Goal: Information Seeking & Learning: Learn about a topic

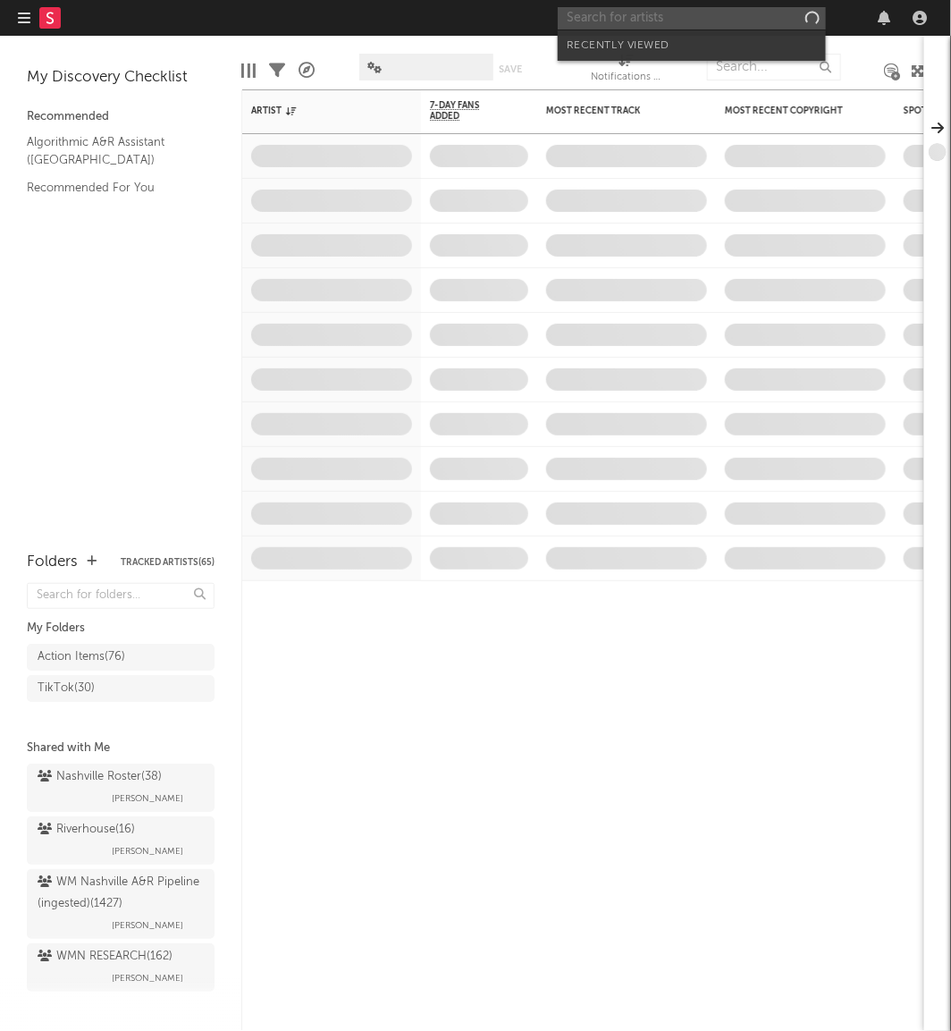
click at [647, 14] on input "text" at bounding box center [692, 18] width 268 height 22
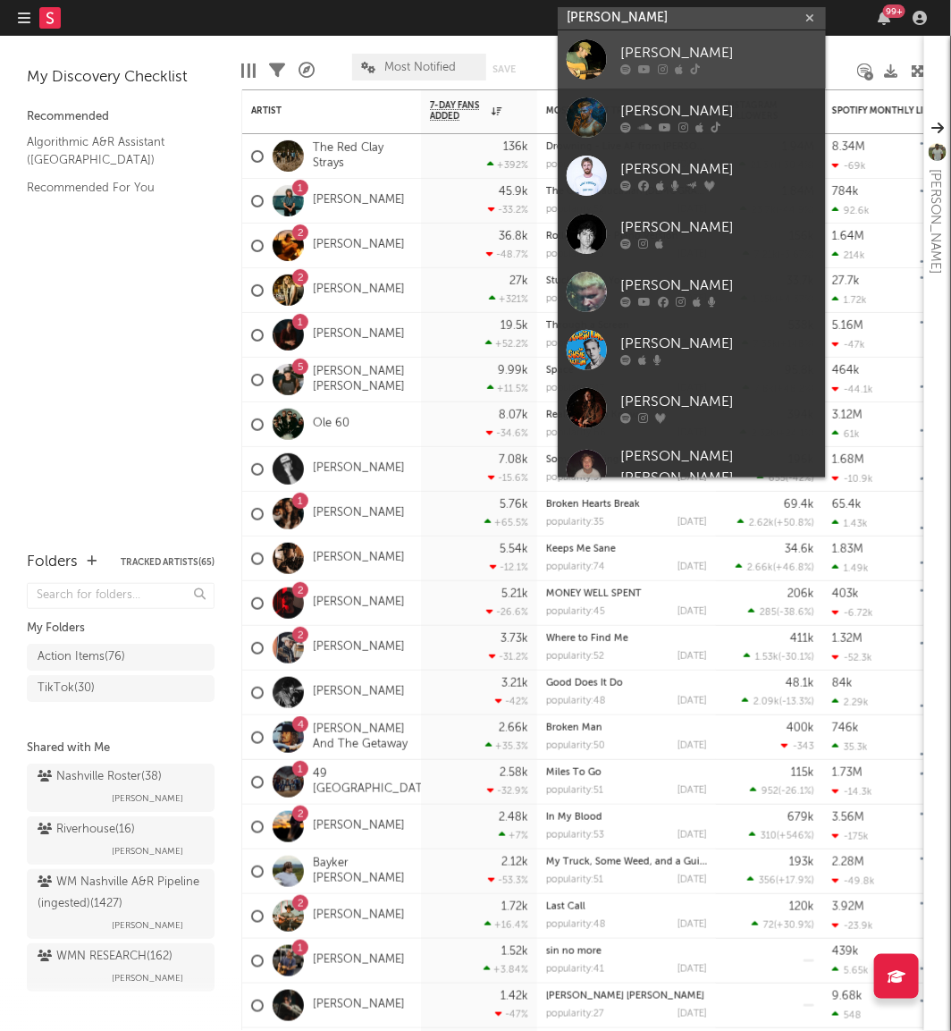
type input "[PERSON_NAME]"
click at [594, 54] on div at bounding box center [587, 59] width 40 height 40
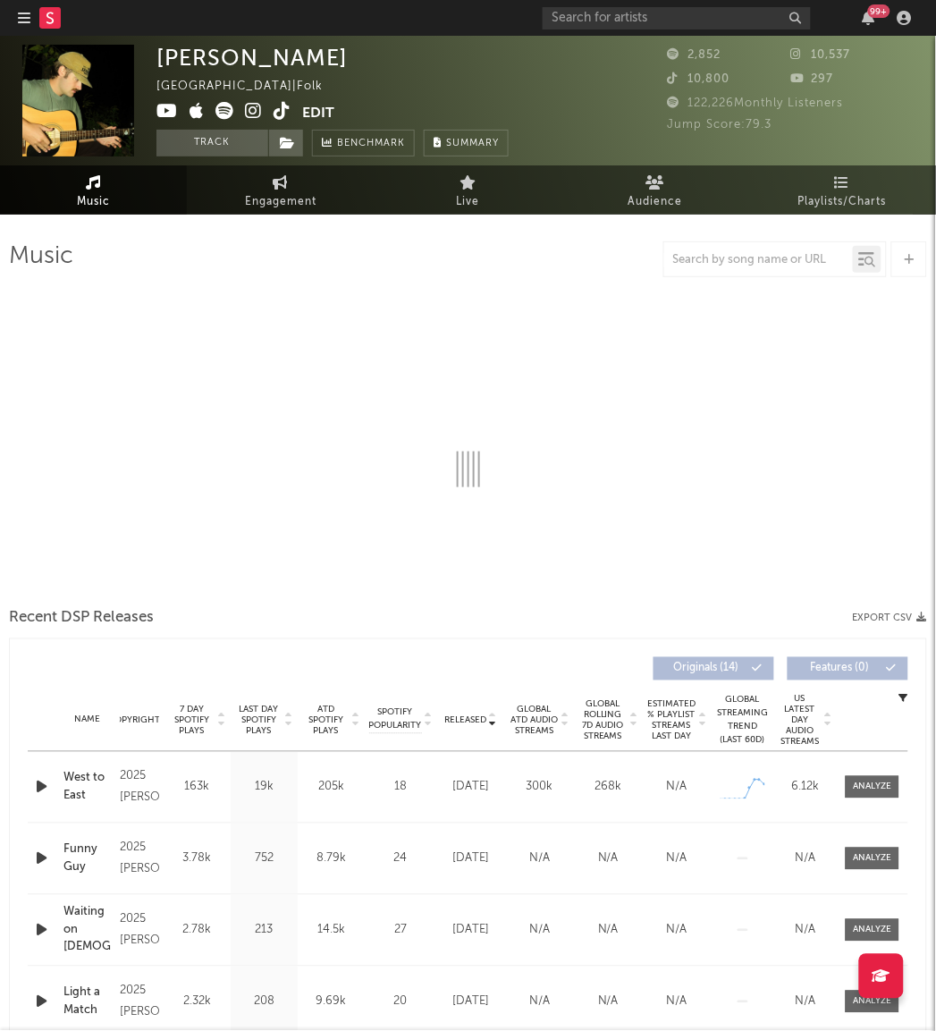
select select "6m"
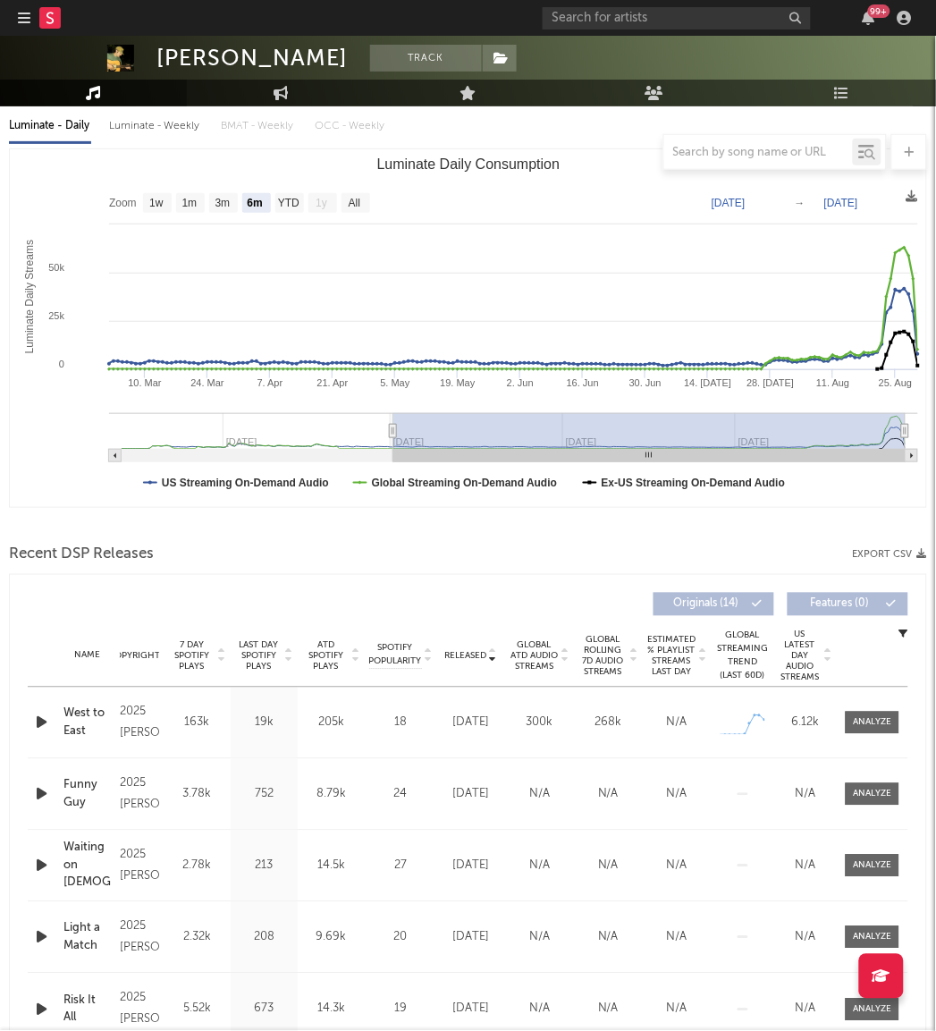
scroll to position [207, 0]
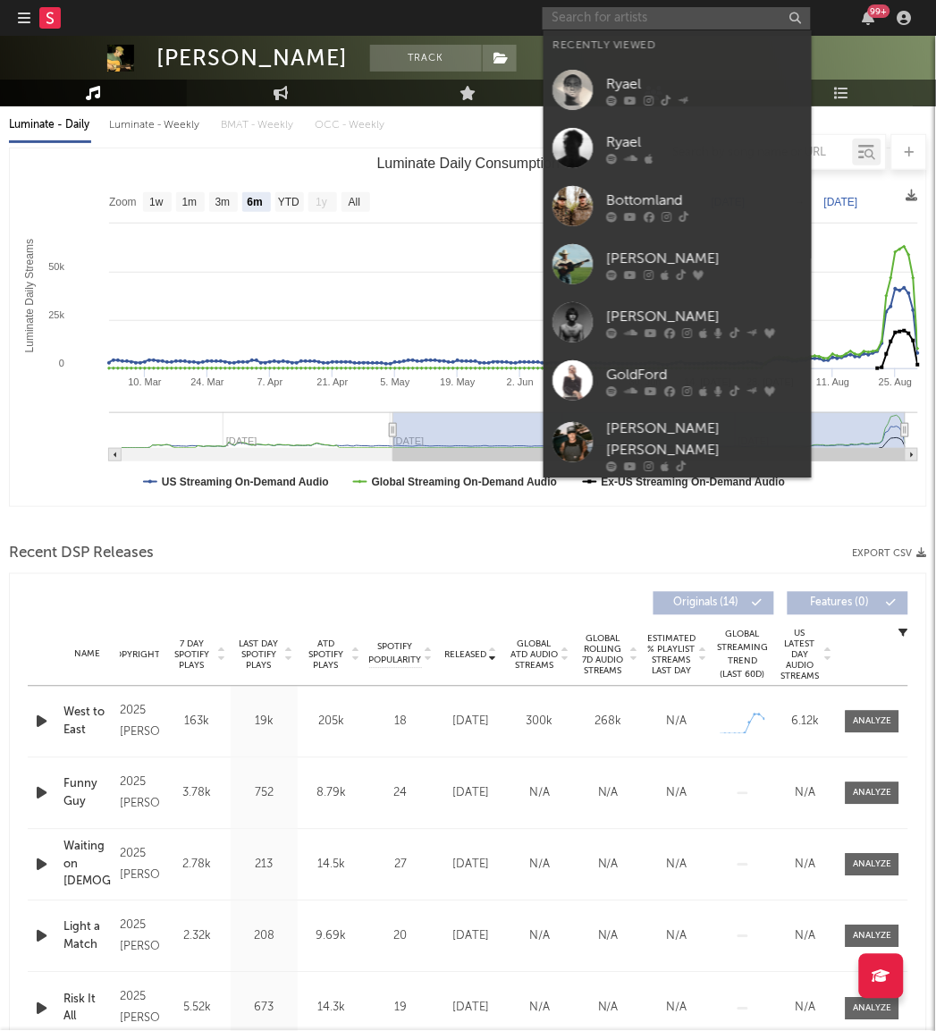
click at [644, 18] on input "text" at bounding box center [677, 18] width 268 height 22
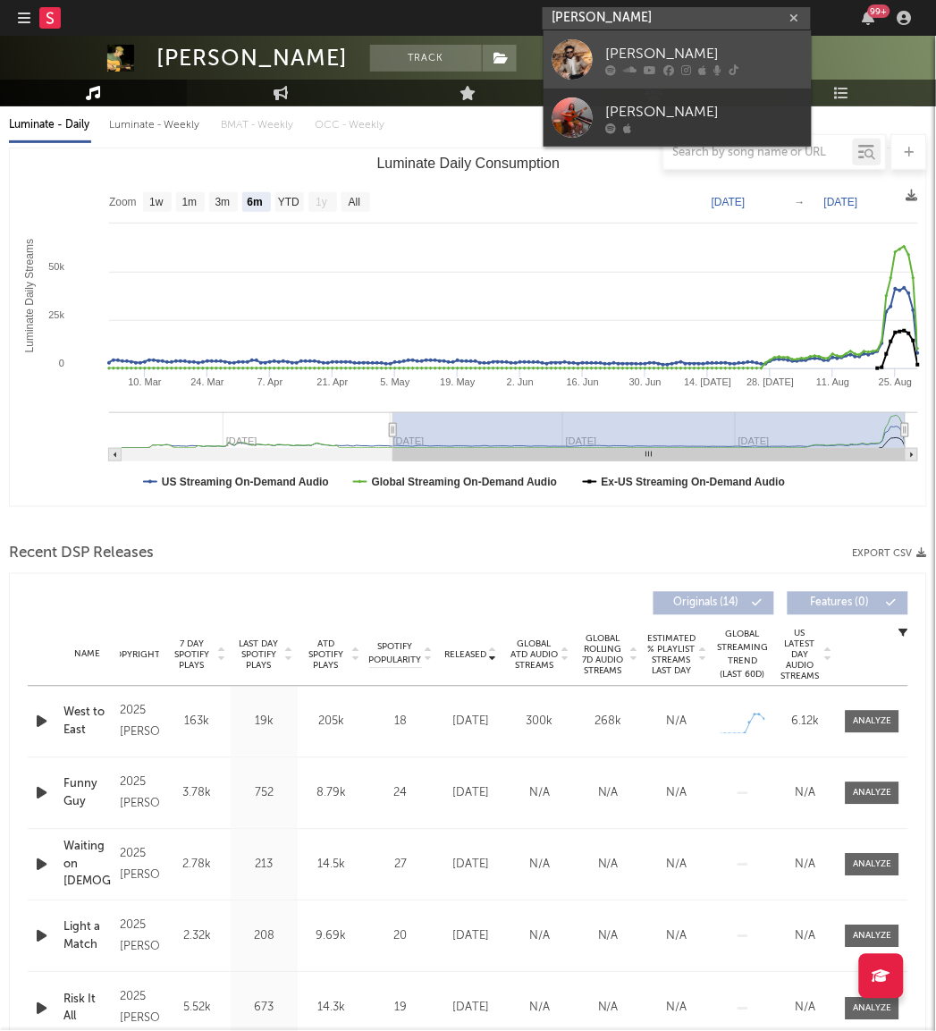
type input "[PERSON_NAME]"
click at [573, 49] on div at bounding box center [573, 59] width 40 height 40
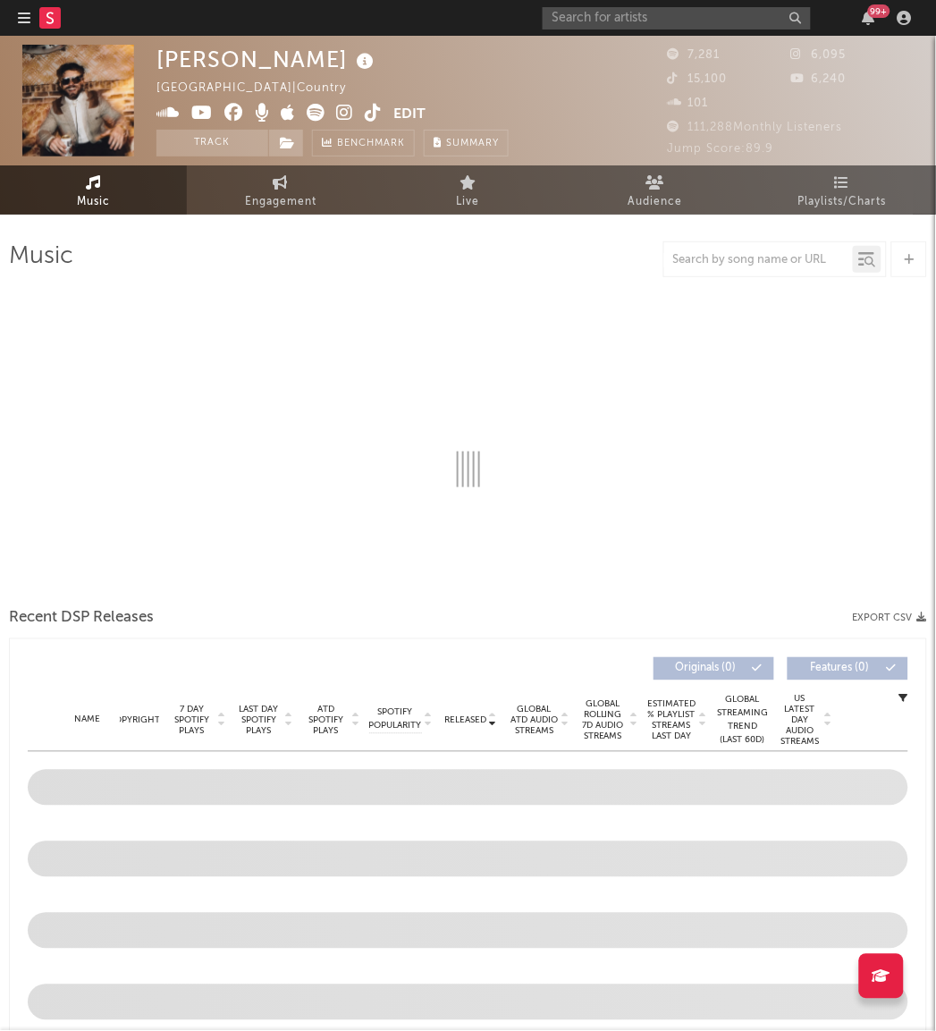
select select "6m"
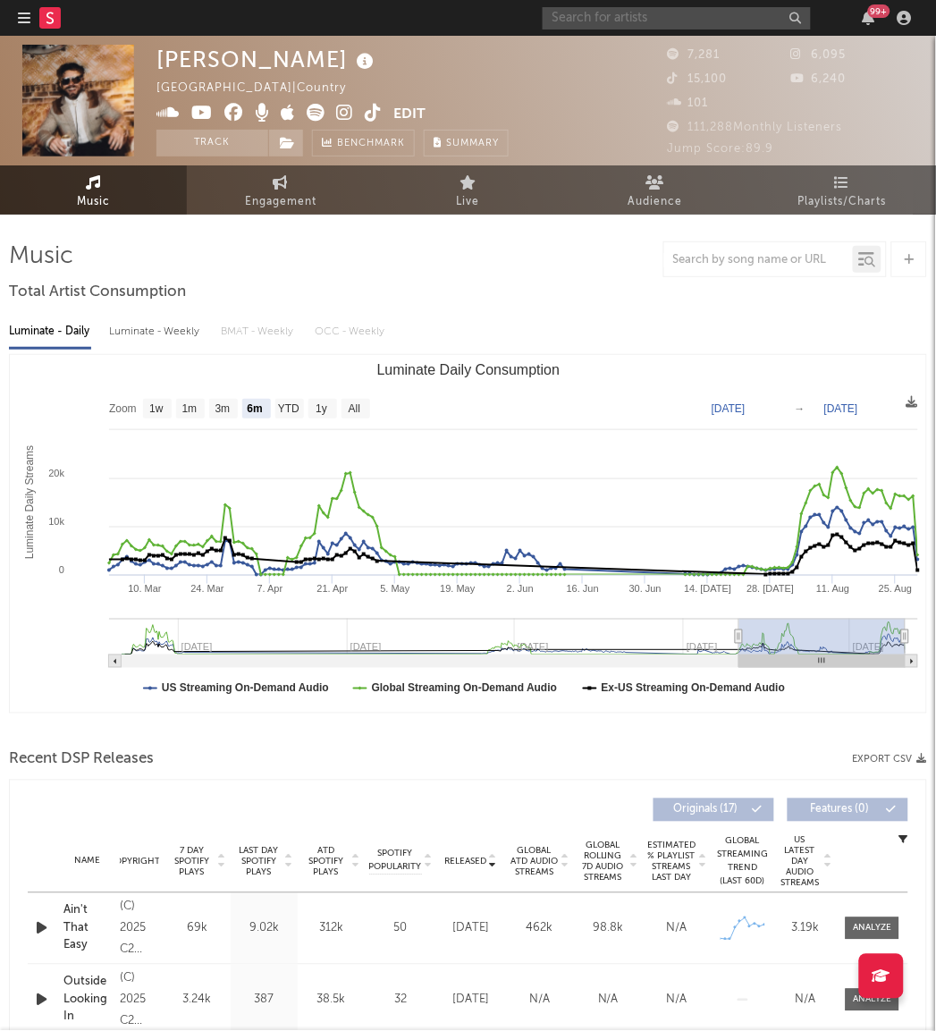
click at [587, 23] on input "text" at bounding box center [677, 18] width 268 height 22
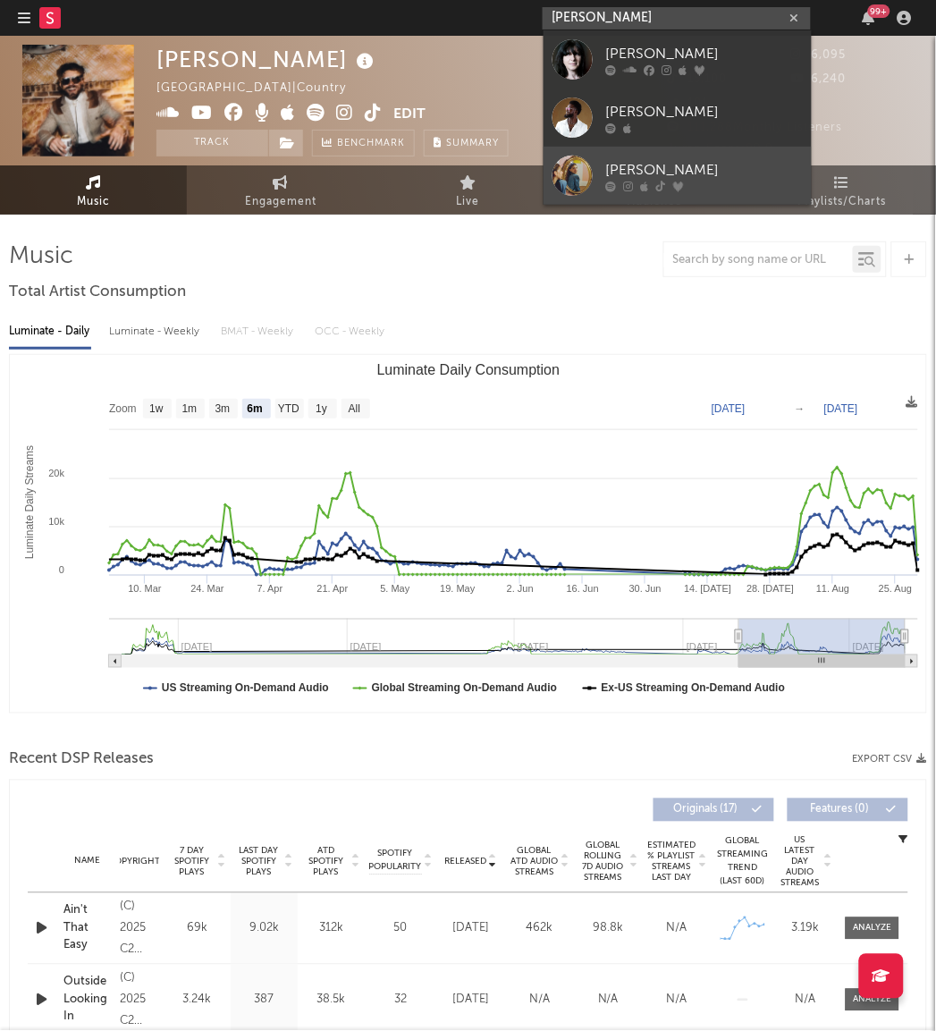
type input "[PERSON_NAME]"
click at [560, 193] on div at bounding box center [573, 176] width 40 height 40
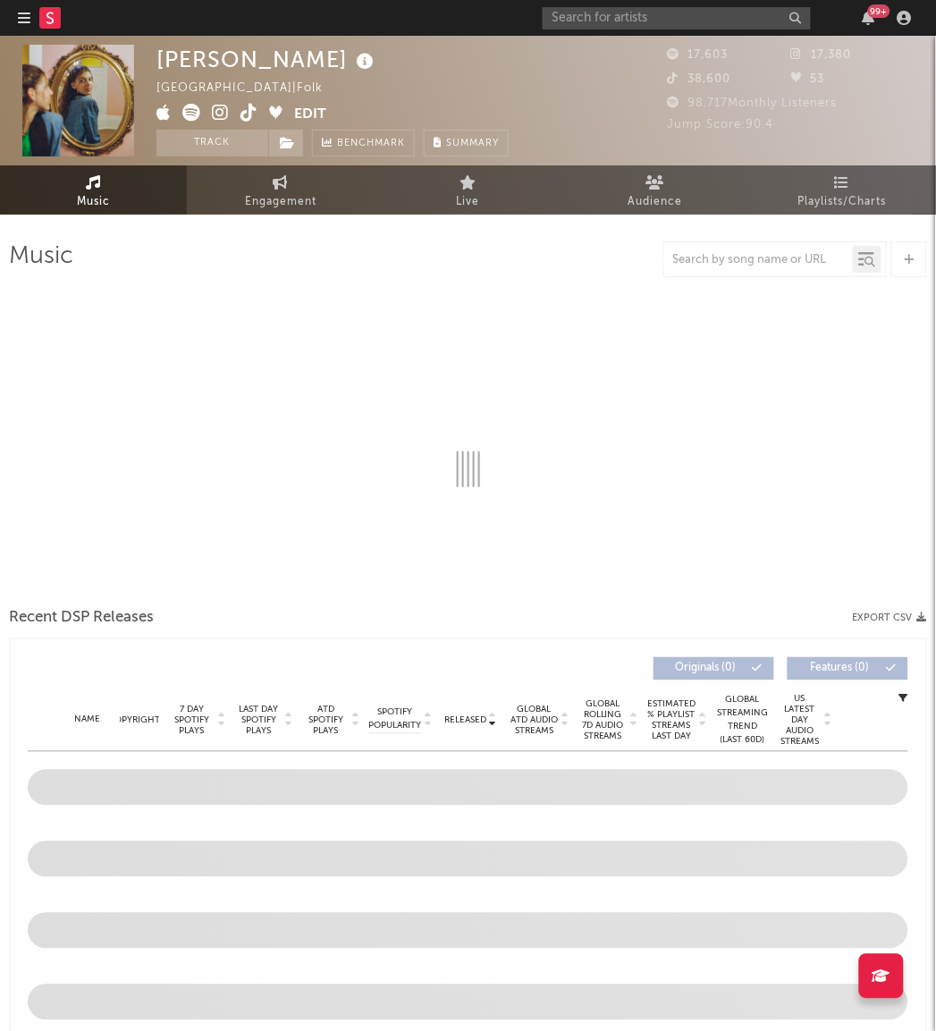
select select "6m"
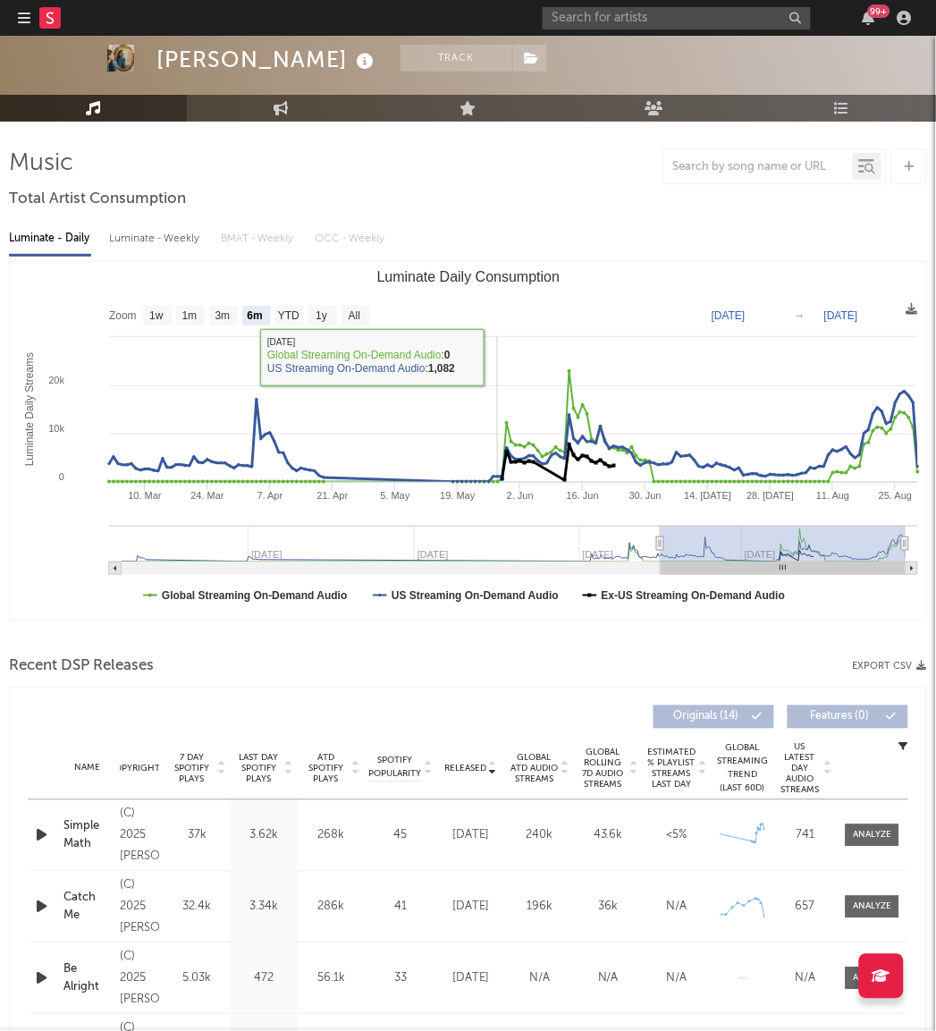
scroll to position [94, 0]
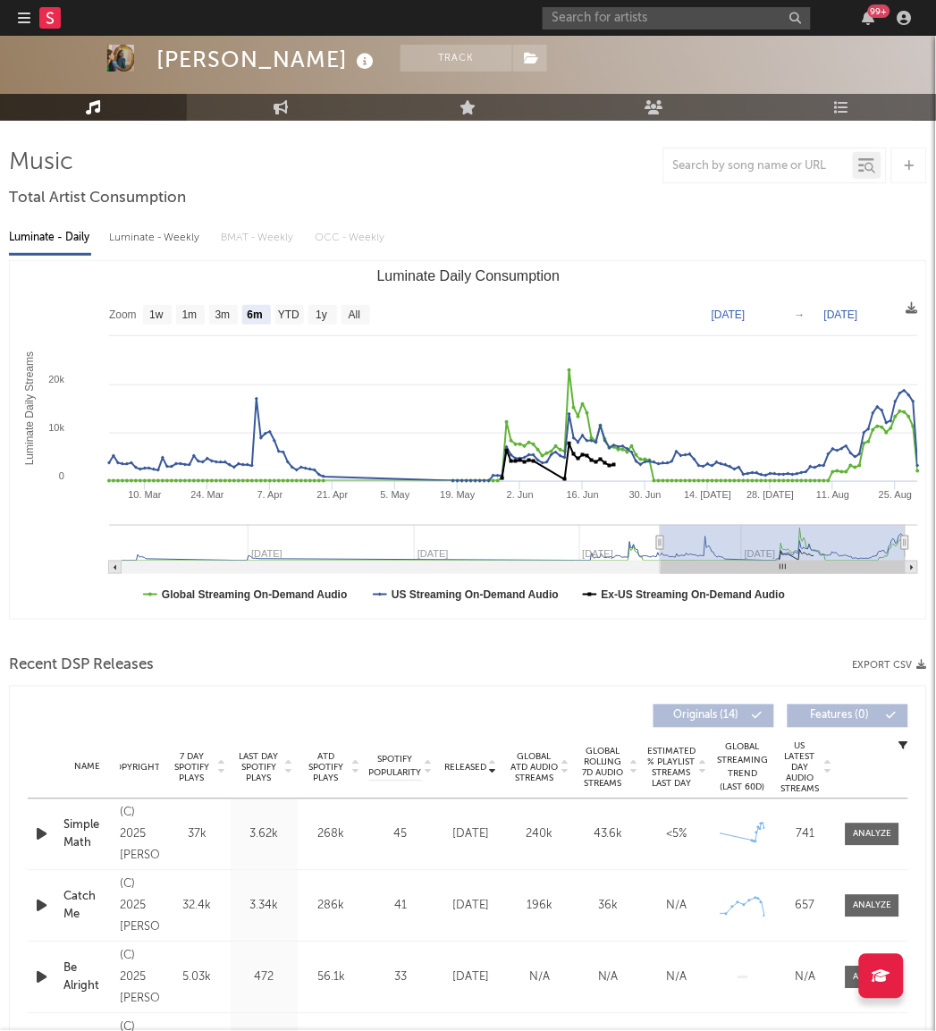
click at [603, 749] on span "Global Rolling 7D Audio Streams" at bounding box center [603, 768] width 49 height 43
click at [885, 833] on div at bounding box center [873, 834] width 38 height 13
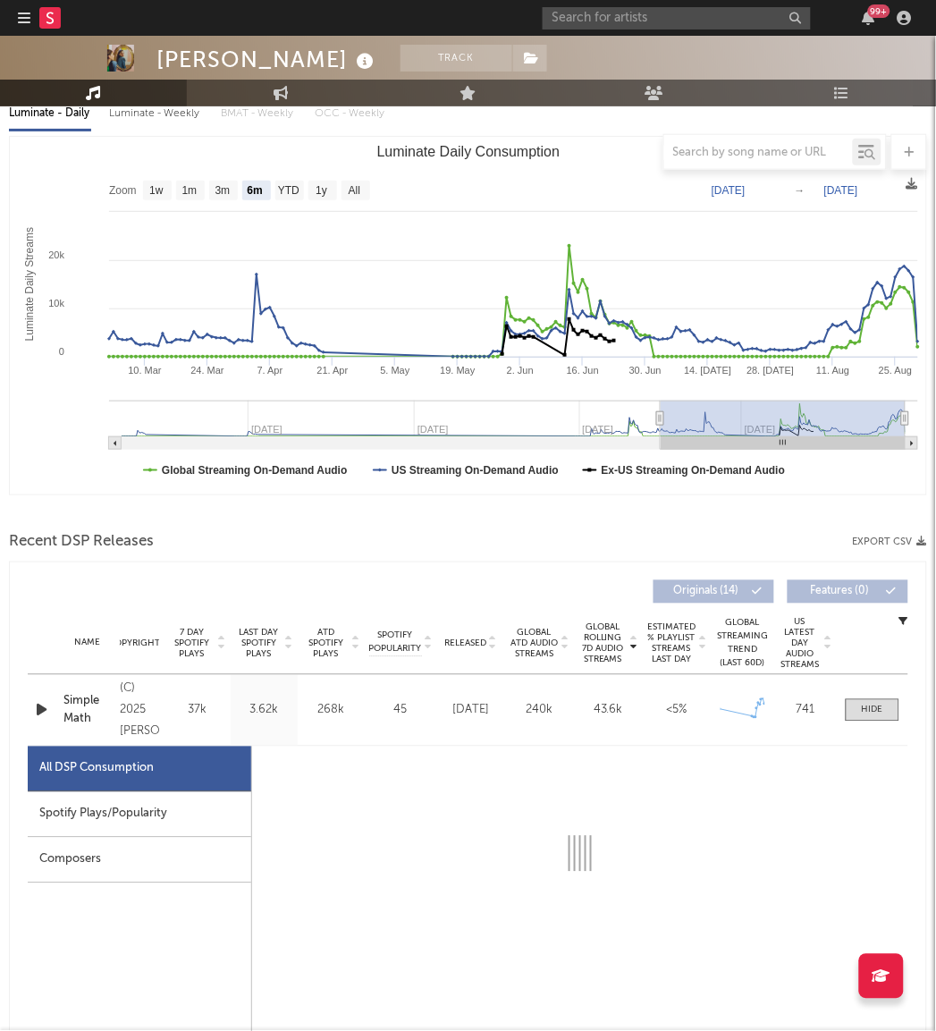
select select "1w"
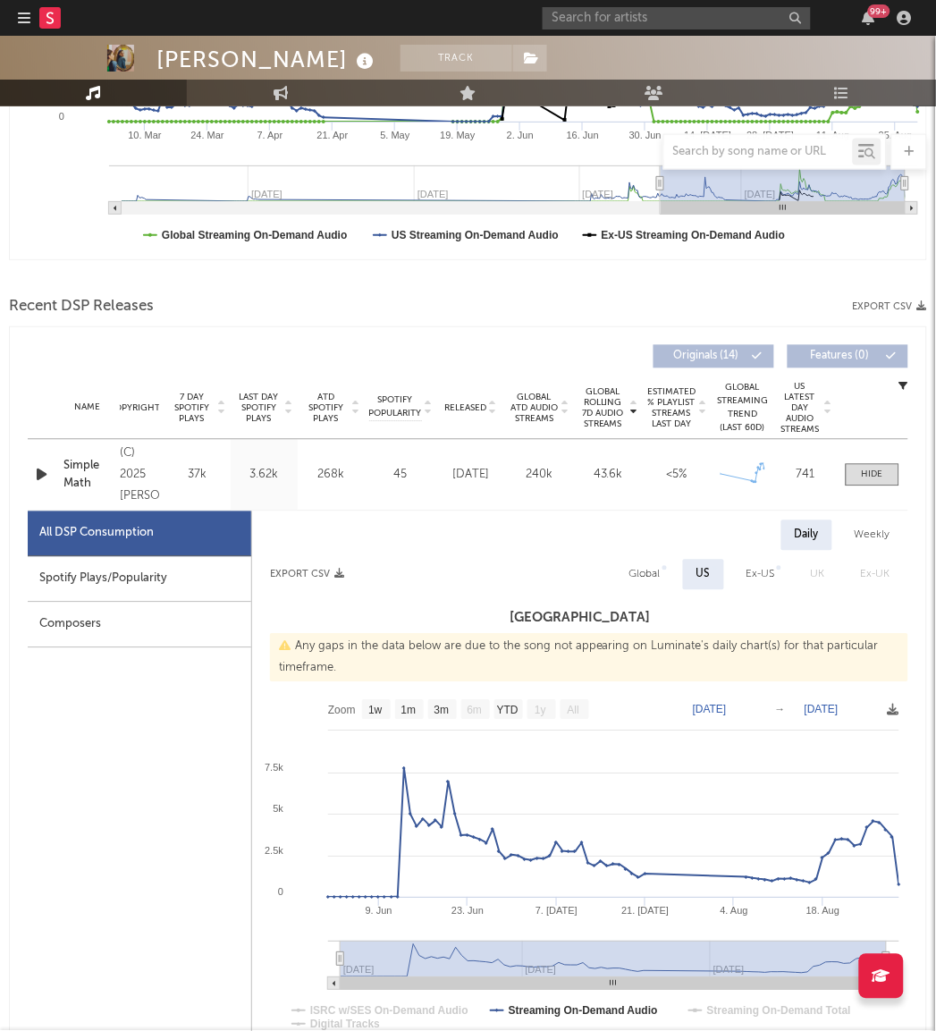
scroll to position [467, 0]
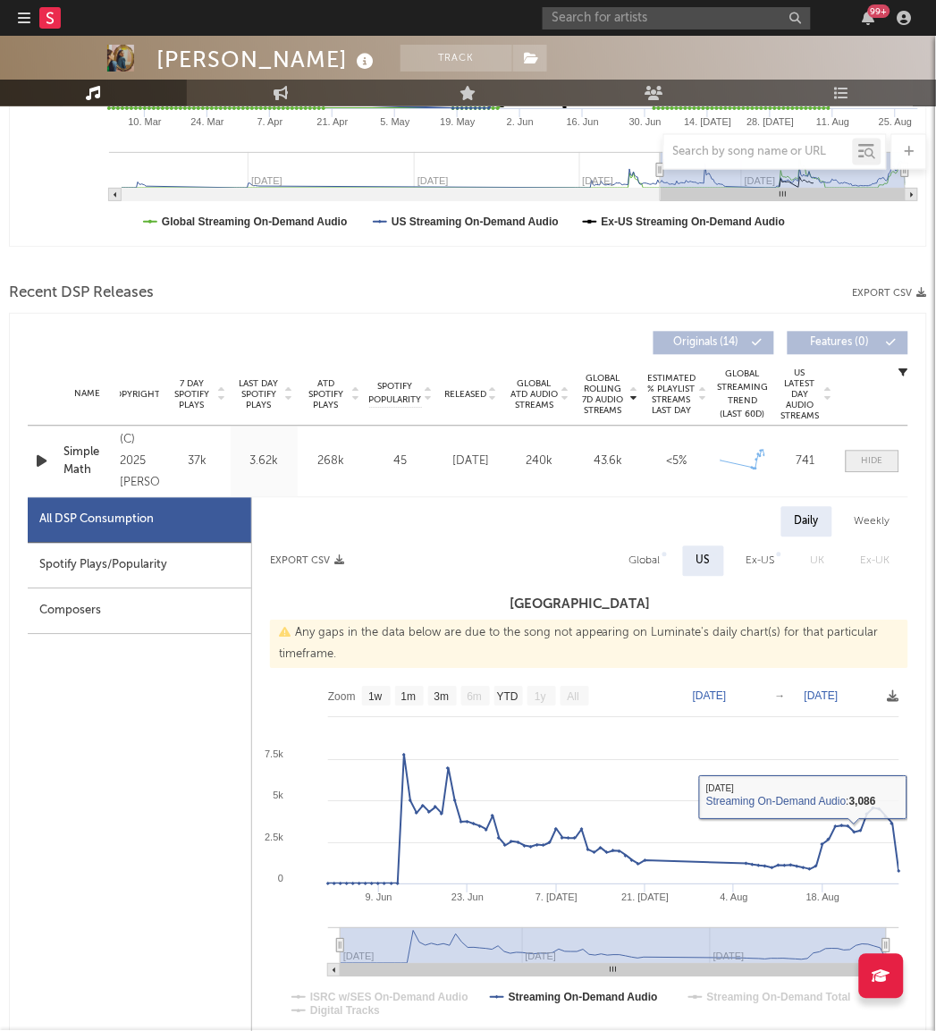
click at [881, 457] on div at bounding box center [872, 461] width 21 height 13
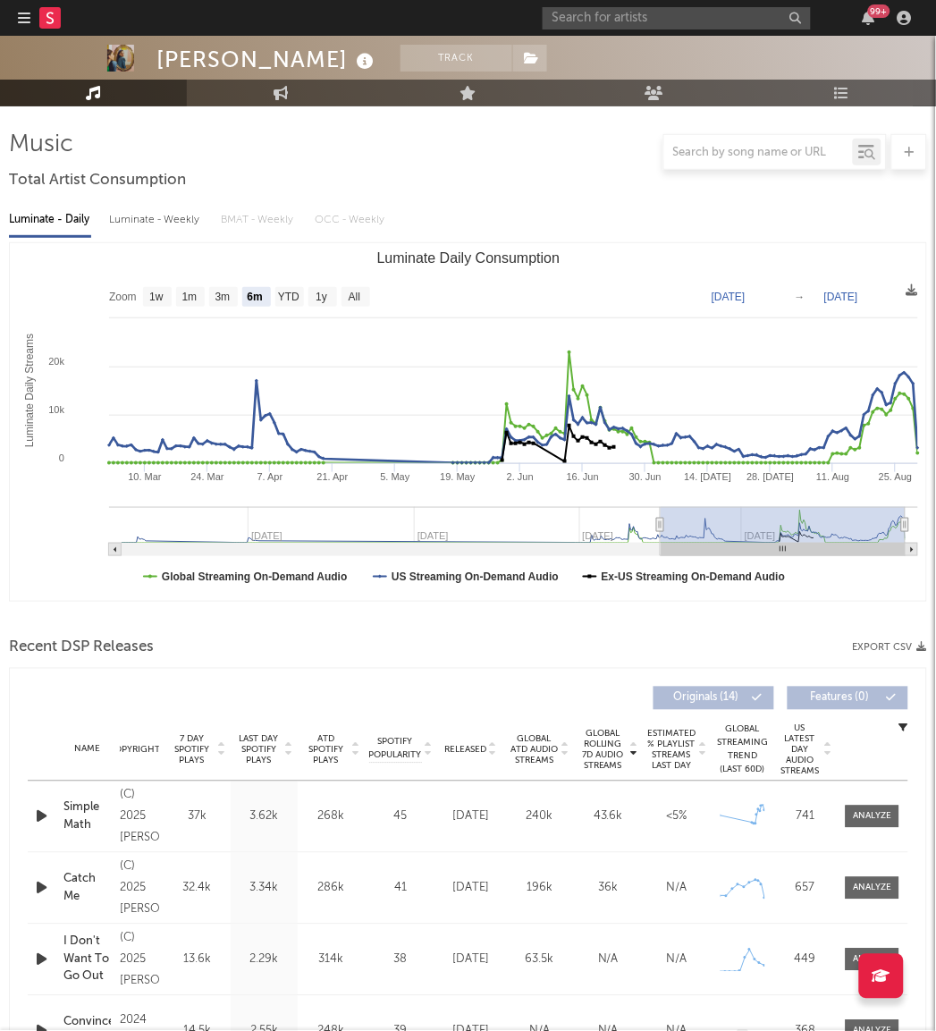
scroll to position [111, 0]
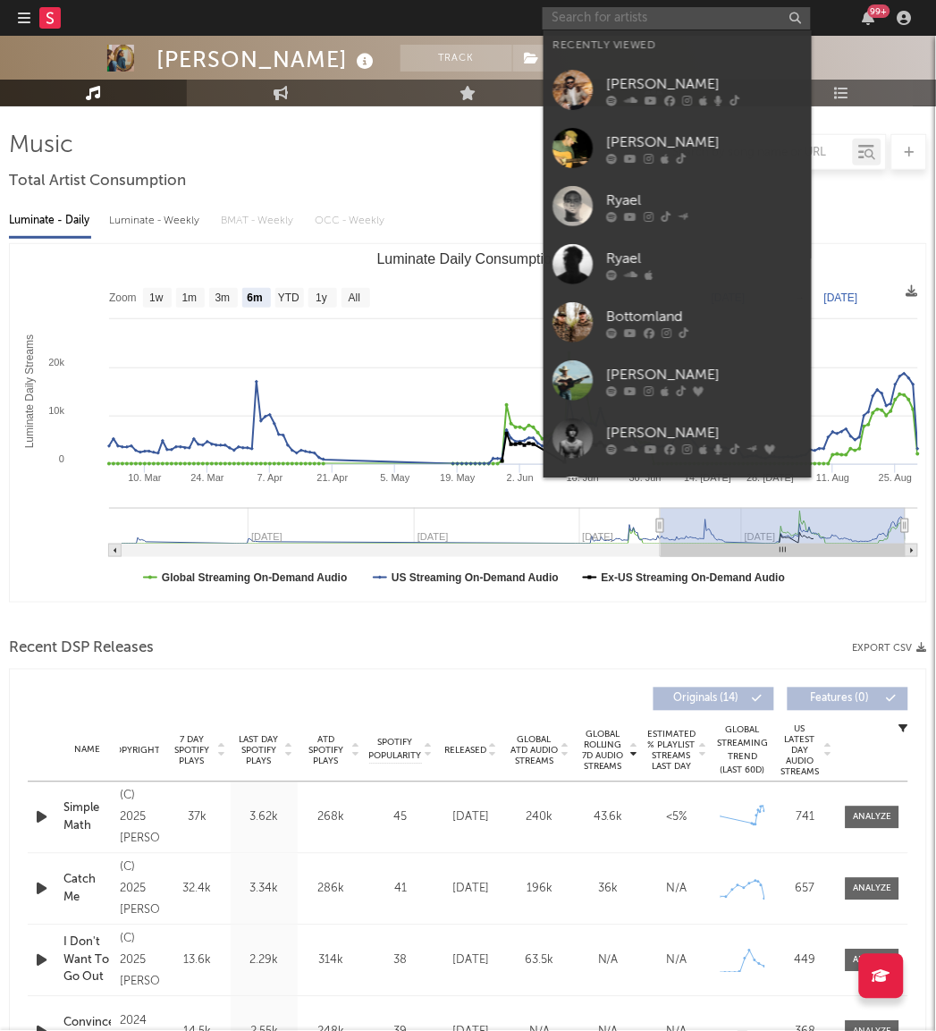
click at [605, 16] on input "text" at bounding box center [677, 18] width 268 height 22
type input "2"
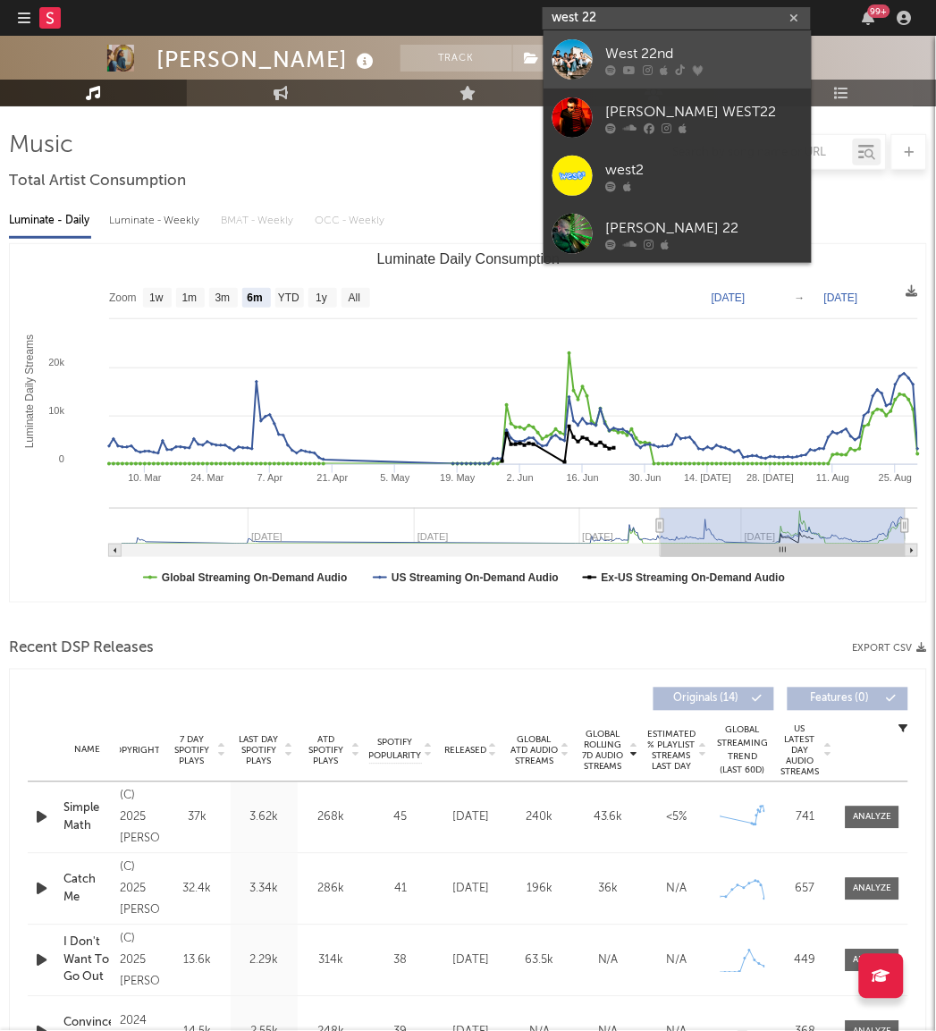
type input "west 22"
click at [581, 38] on link "West 22nd" at bounding box center [678, 59] width 268 height 58
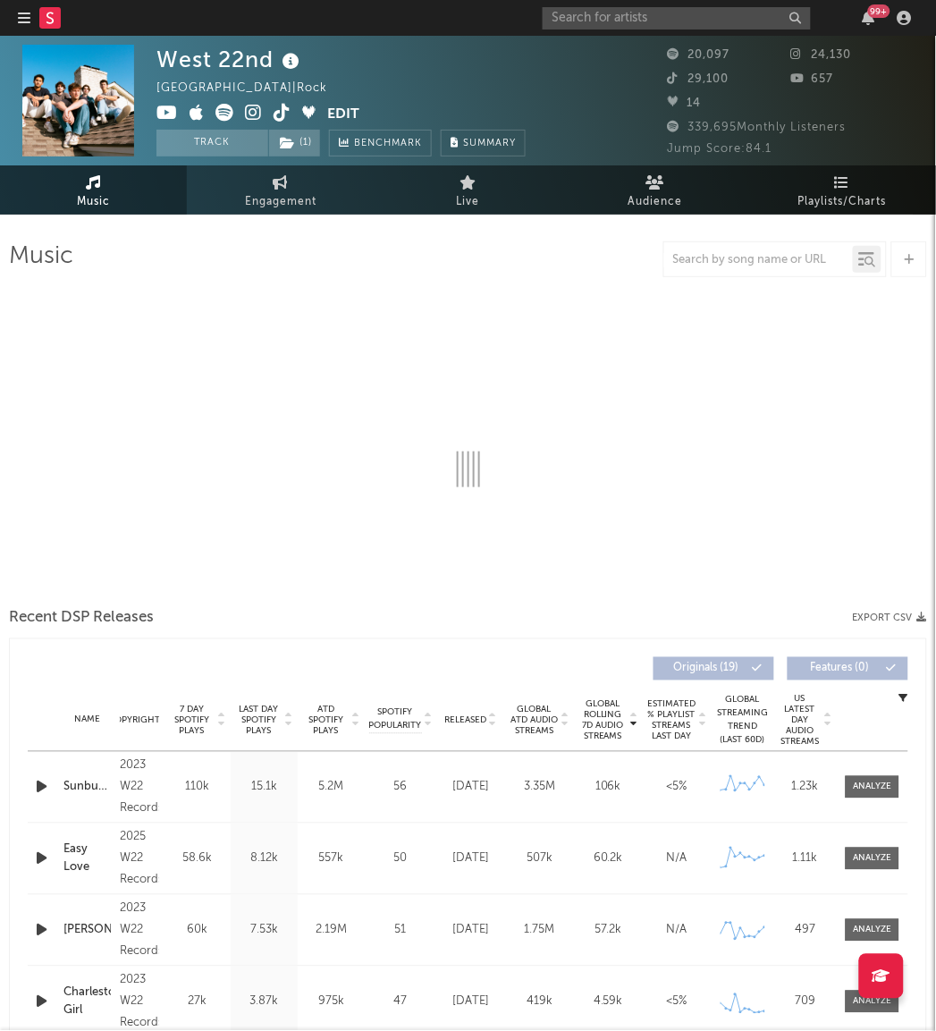
select select "6m"
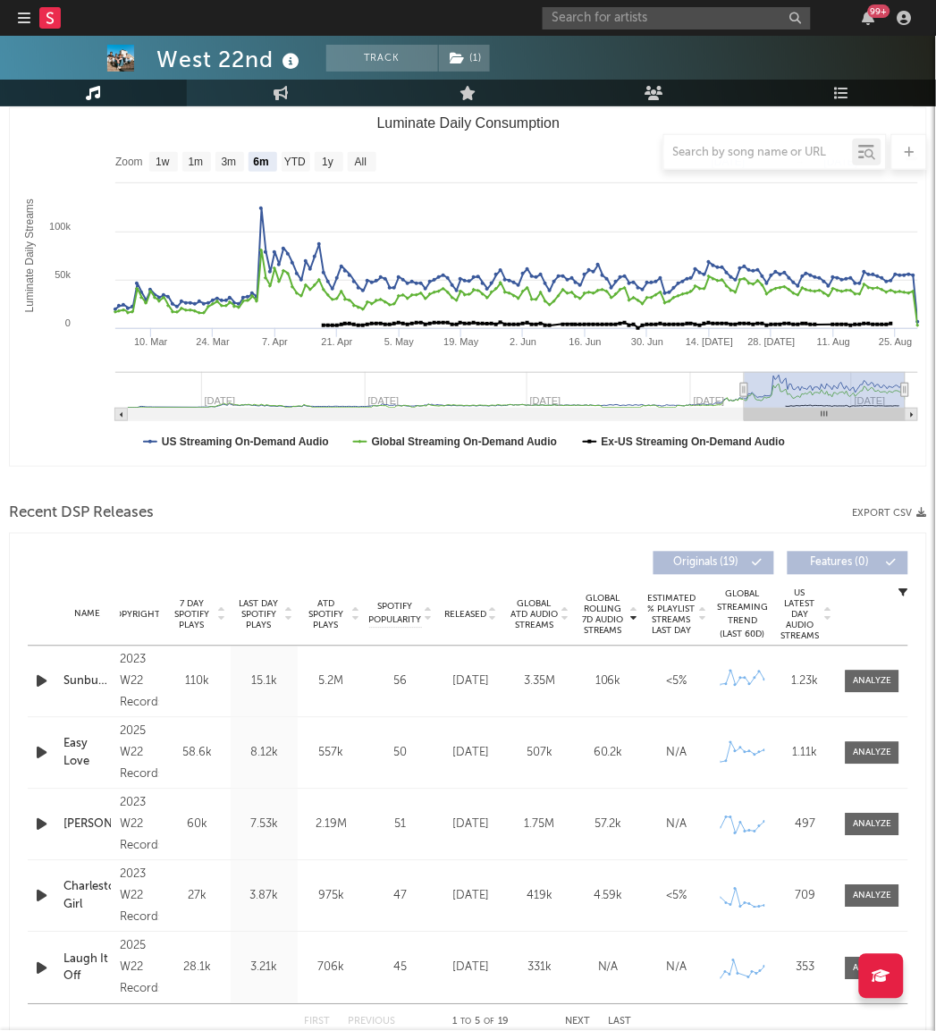
scroll to position [250, 0]
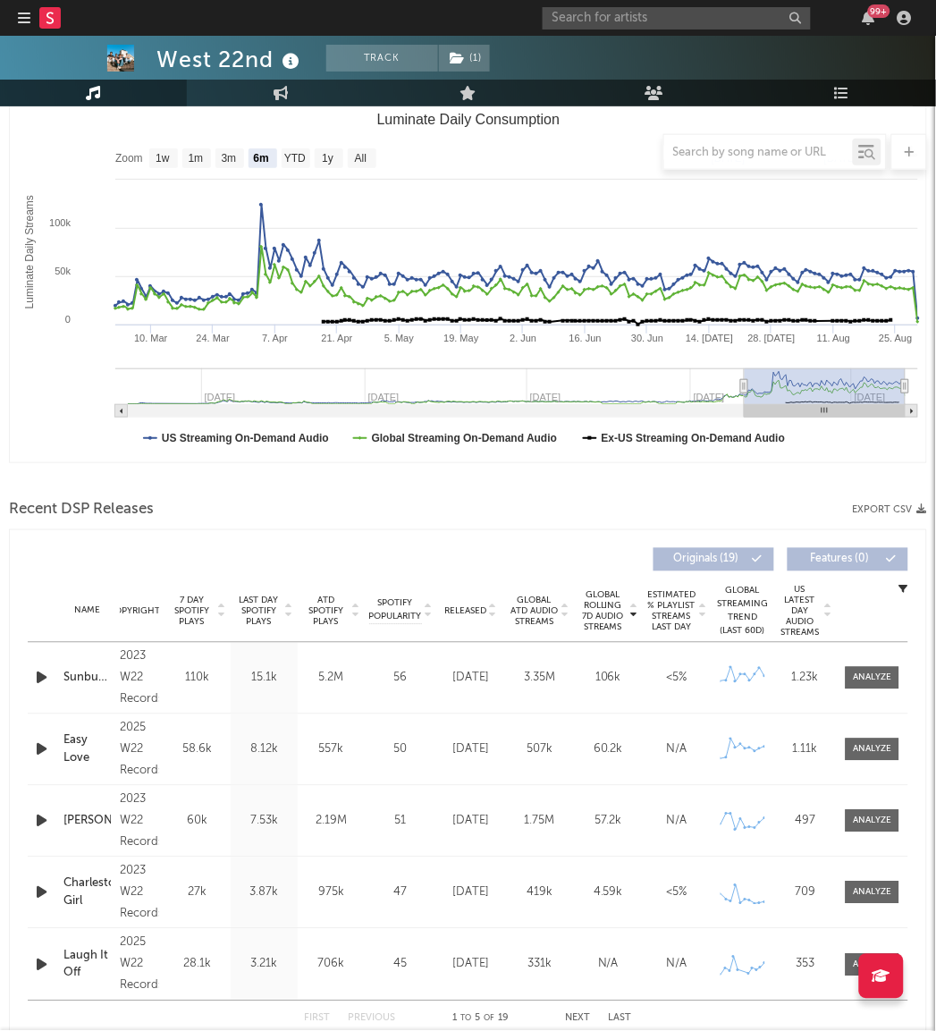
click at [606, 621] on span "Global Rolling 7D Audio Streams" at bounding box center [603, 611] width 49 height 43
click at [874, 672] on div at bounding box center [873, 678] width 38 height 13
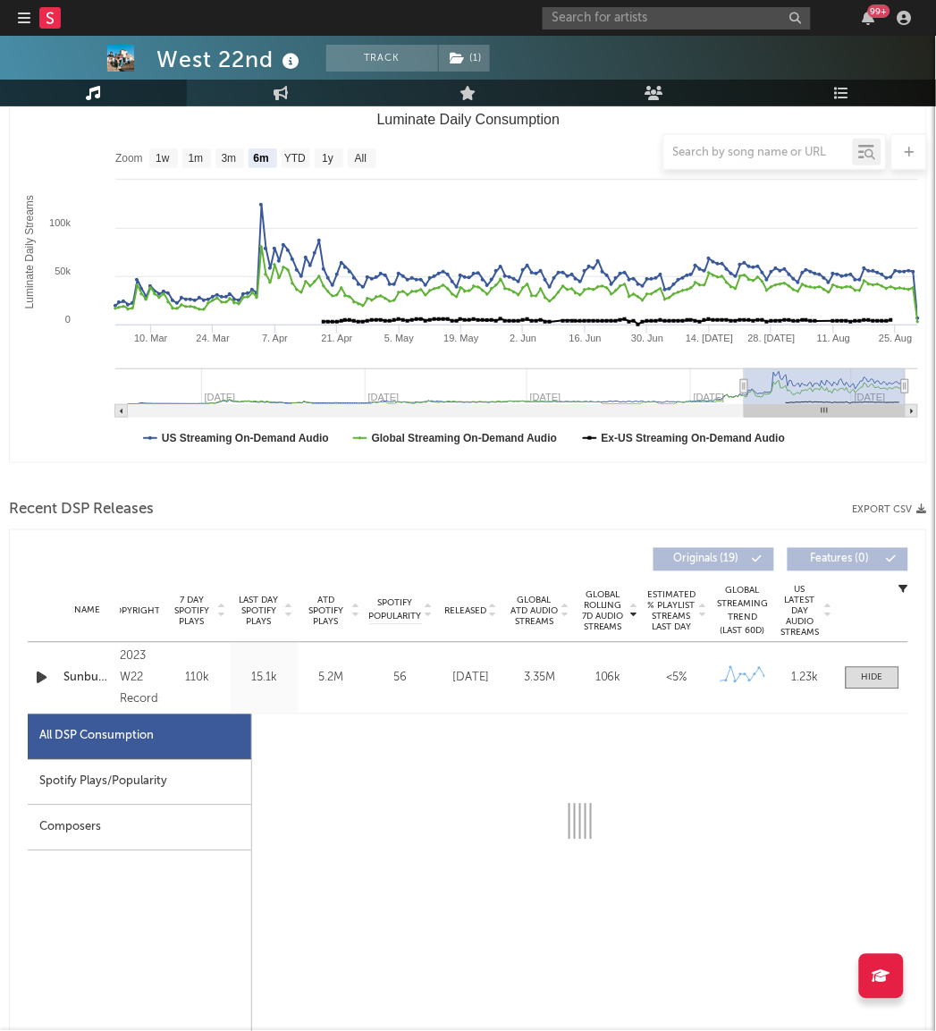
select select "6m"
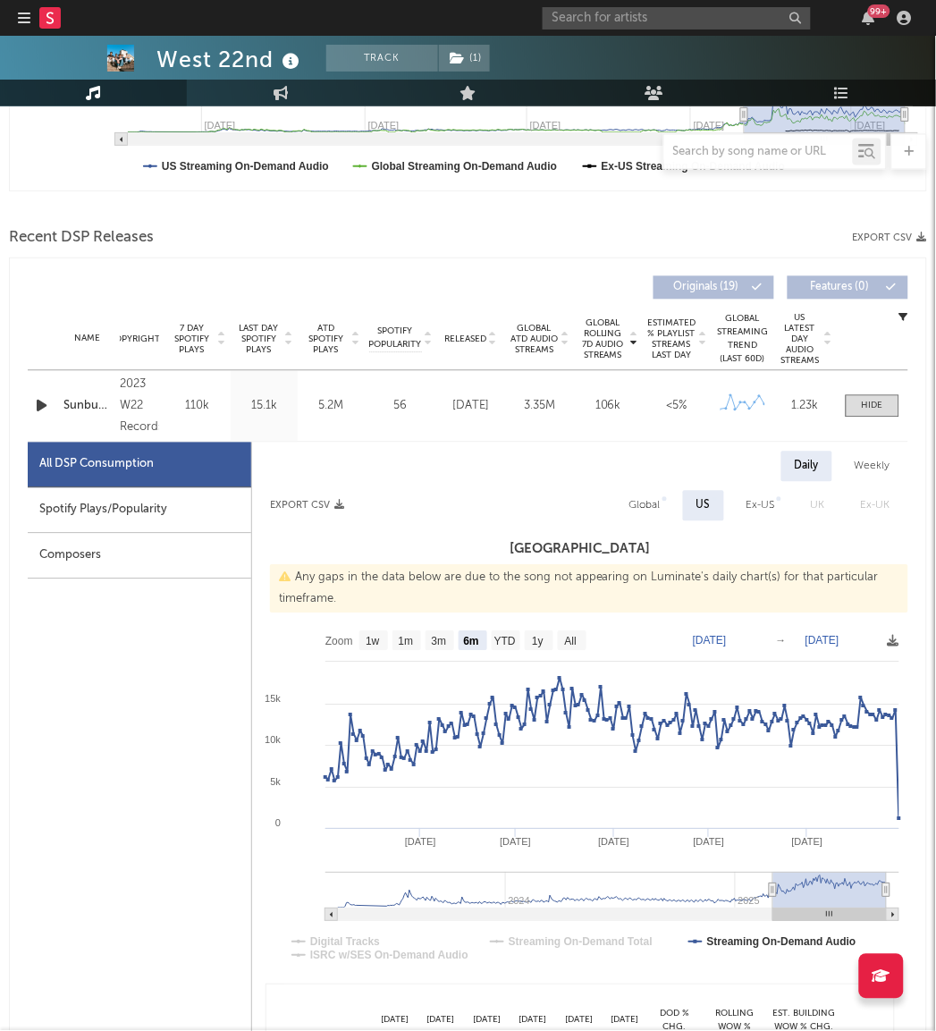
scroll to position [542, 0]
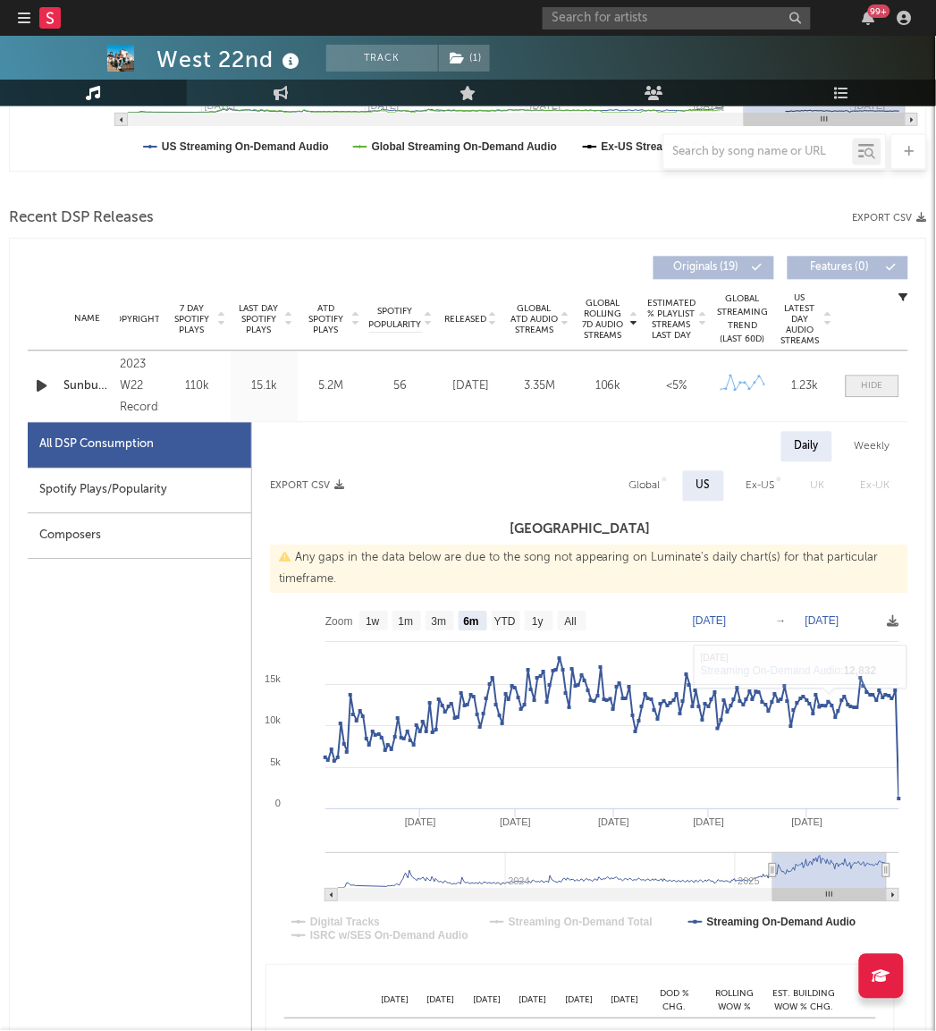
click at [881, 386] on div at bounding box center [872, 386] width 21 height 13
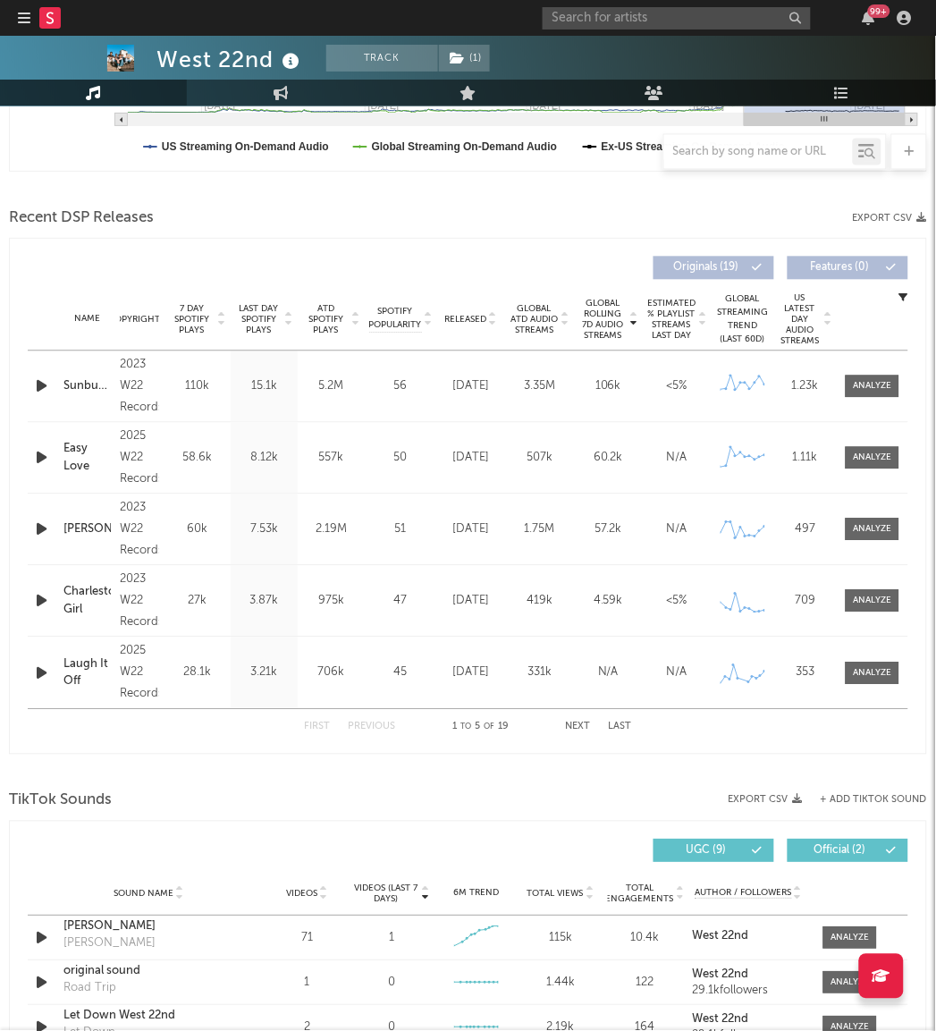
drag, startPoint x: 881, startPoint y: 386, endPoint x: 856, endPoint y: 334, distance: 58.4
click at [856, 334] on div "Name Copyright Label Album Names Composer Names 7 Day Spotify Plays Last Day Sp…" at bounding box center [468, 320] width 881 height 63
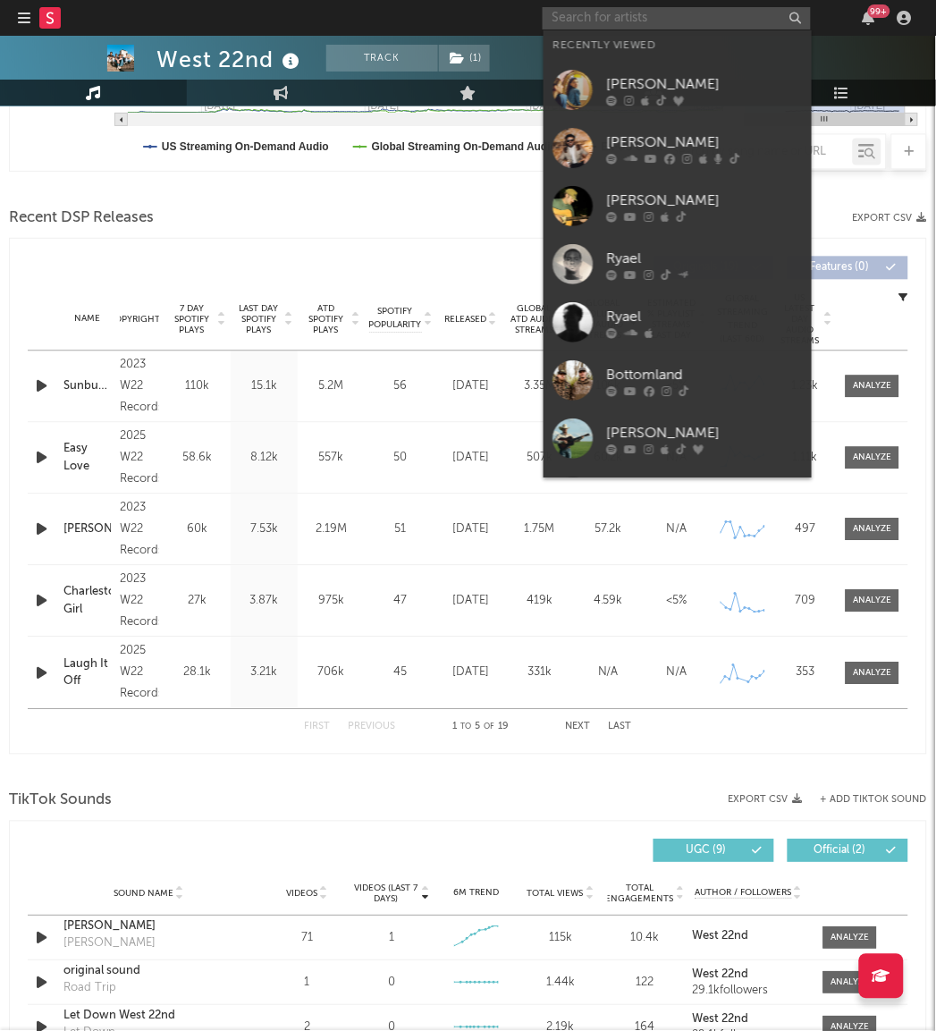
click at [584, 25] on input "text" at bounding box center [677, 18] width 268 height 22
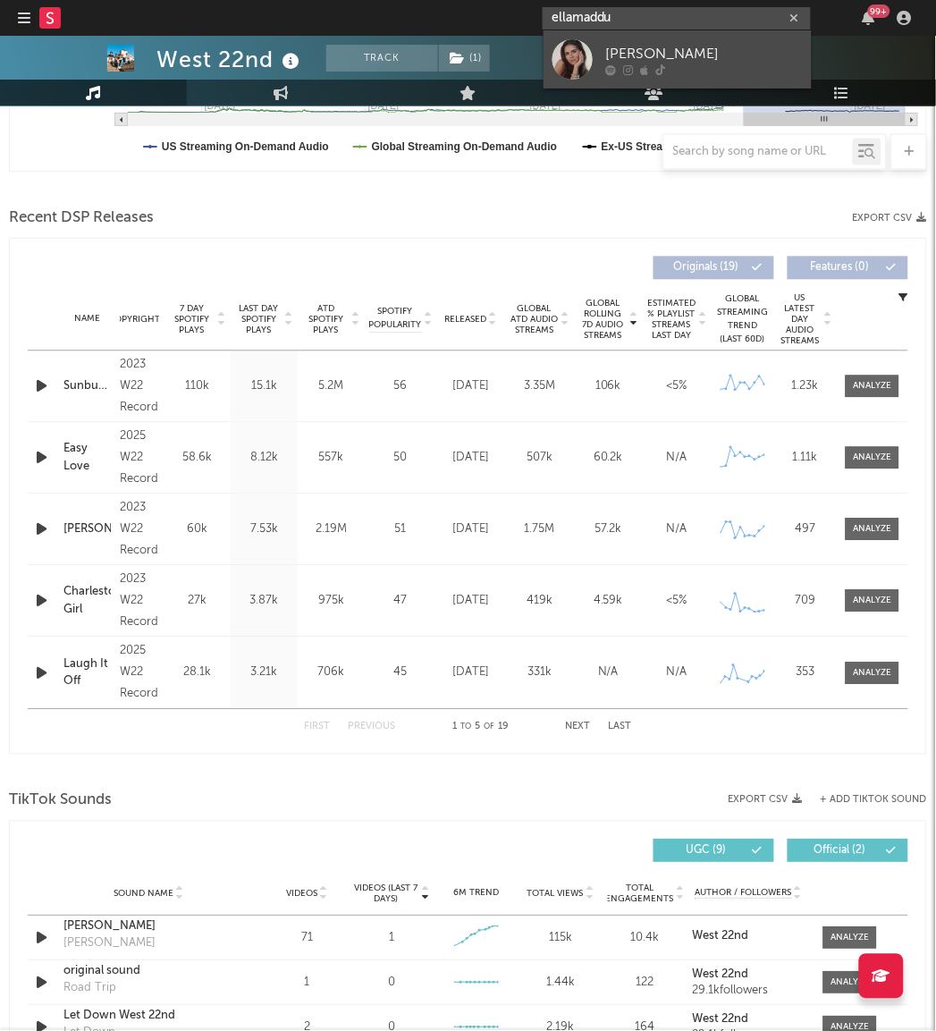
type input "ellamaddu"
click at [584, 63] on div at bounding box center [573, 59] width 40 height 40
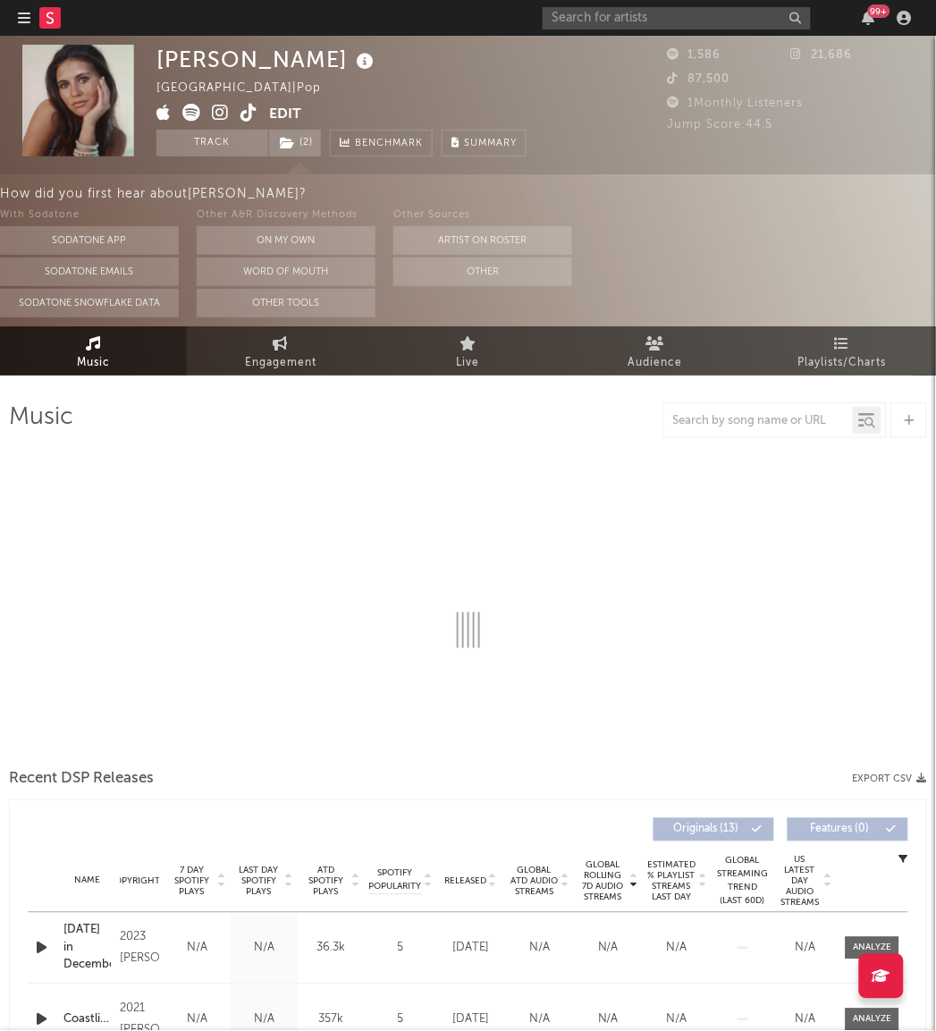
select select "1w"
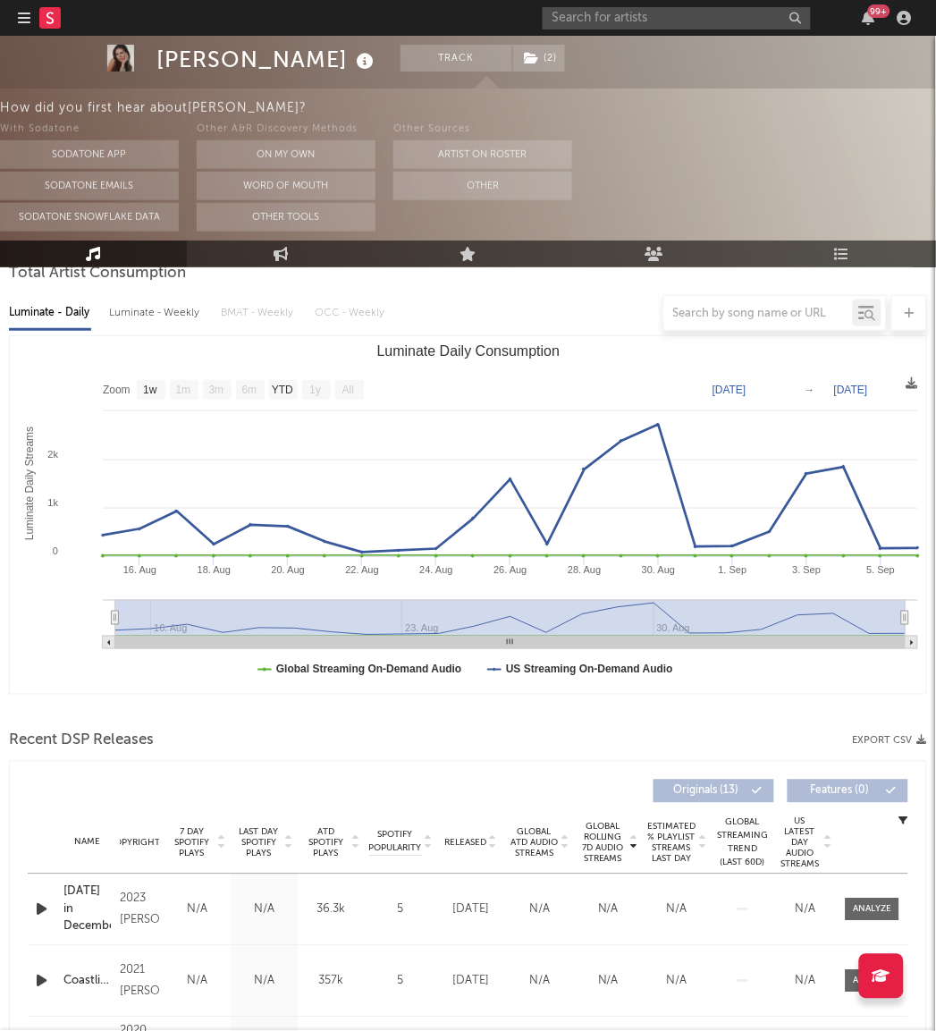
scroll to position [182, 0]
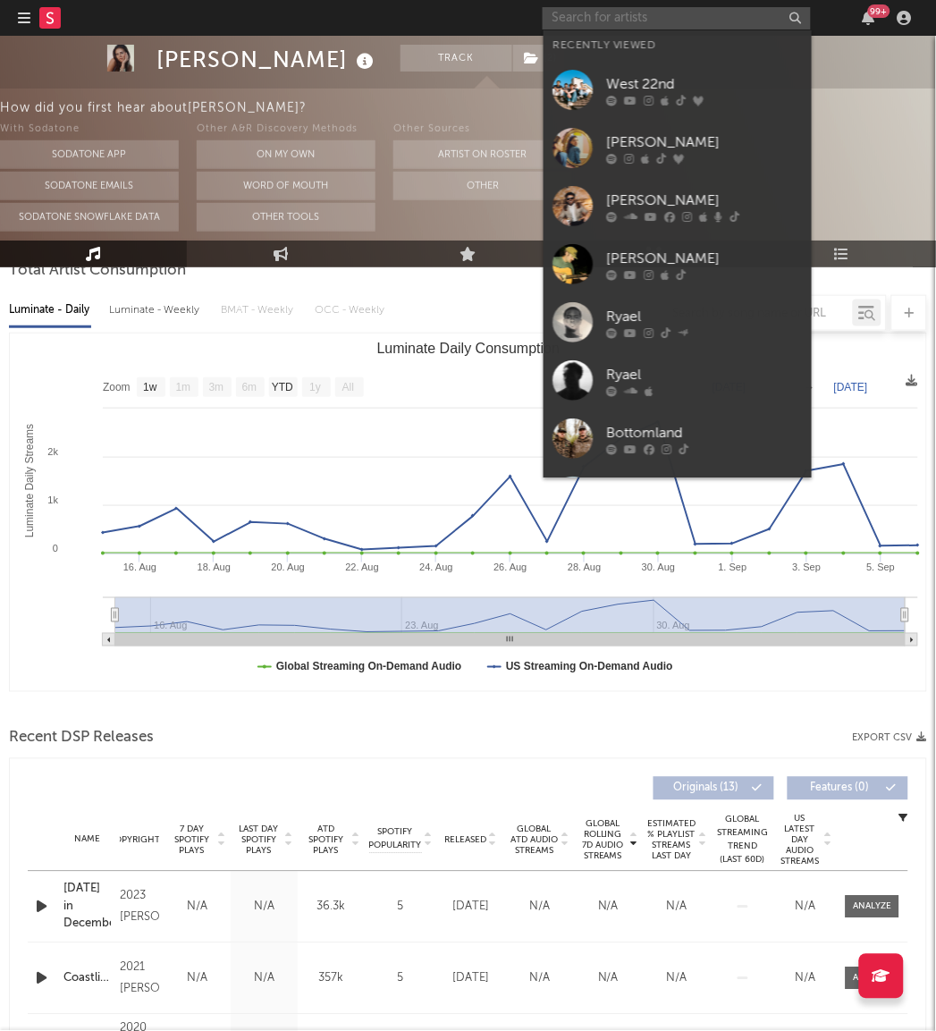
click at [613, 15] on input "text" at bounding box center [677, 18] width 268 height 22
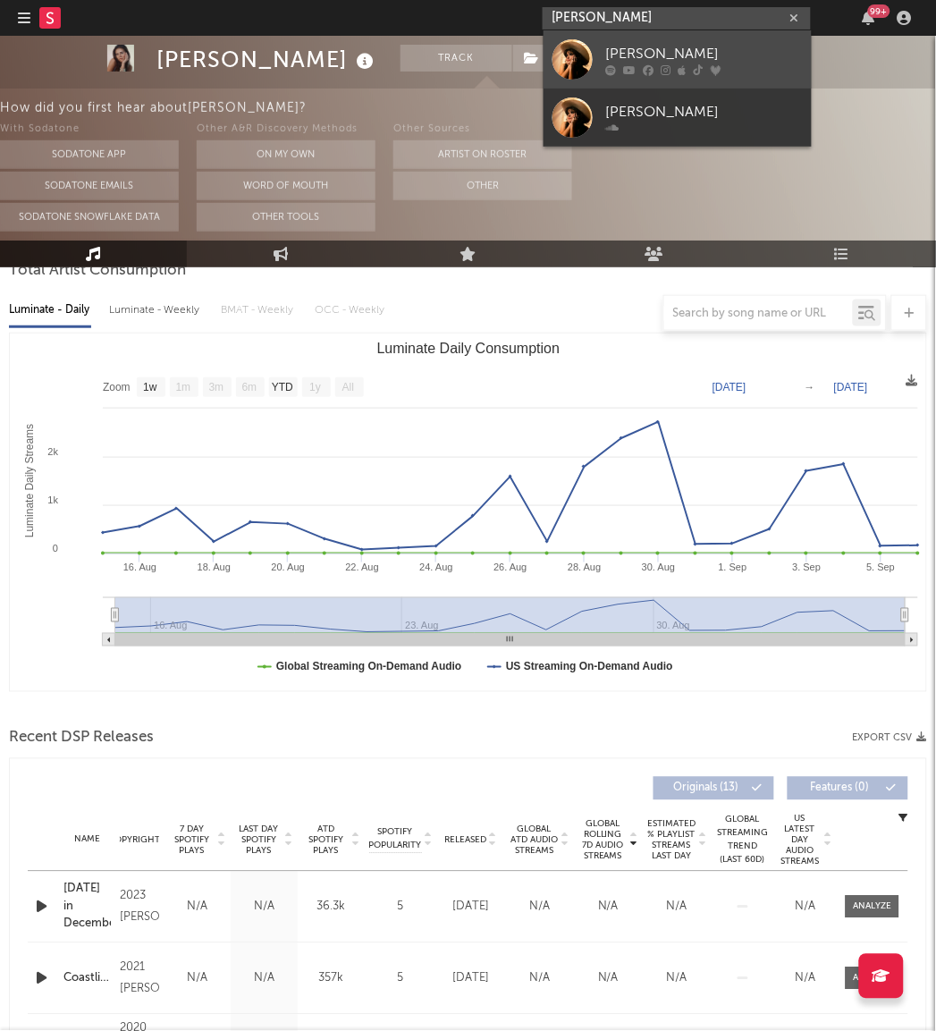
type input "[PERSON_NAME]"
click at [594, 65] on link "[PERSON_NAME]" at bounding box center [678, 59] width 268 height 58
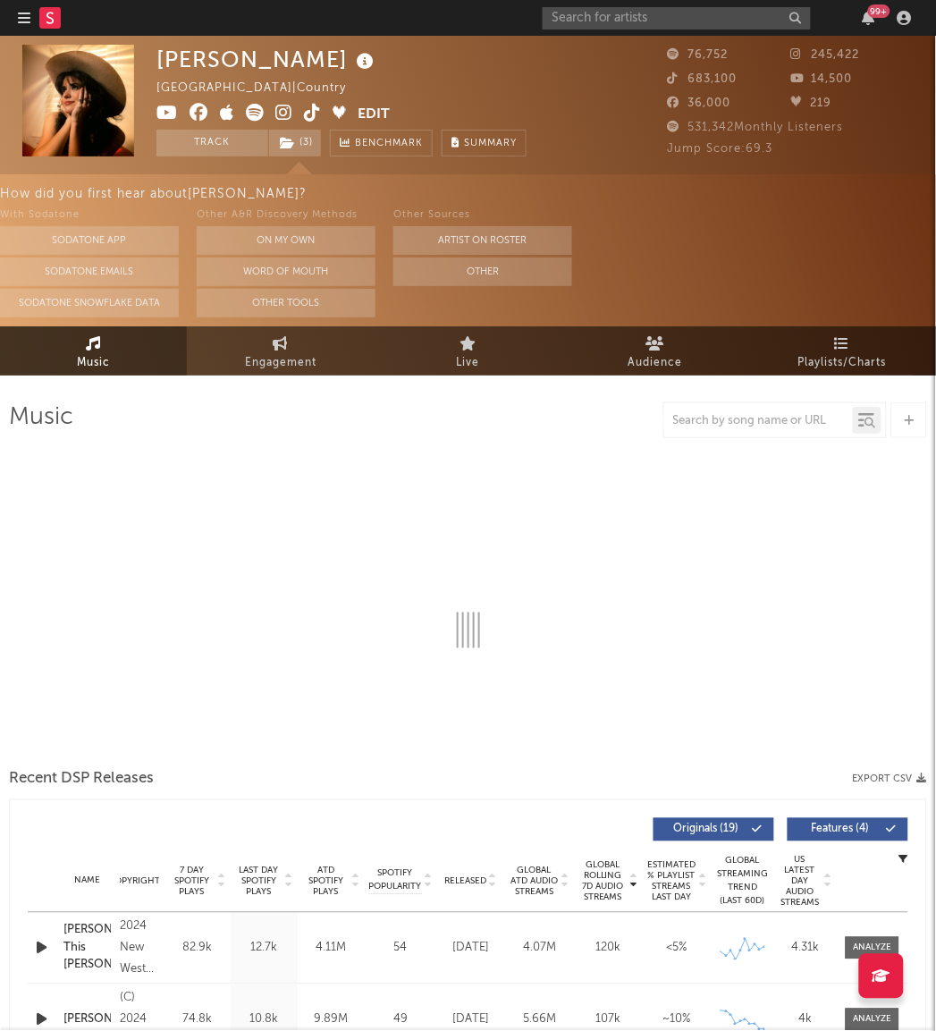
select select "6m"
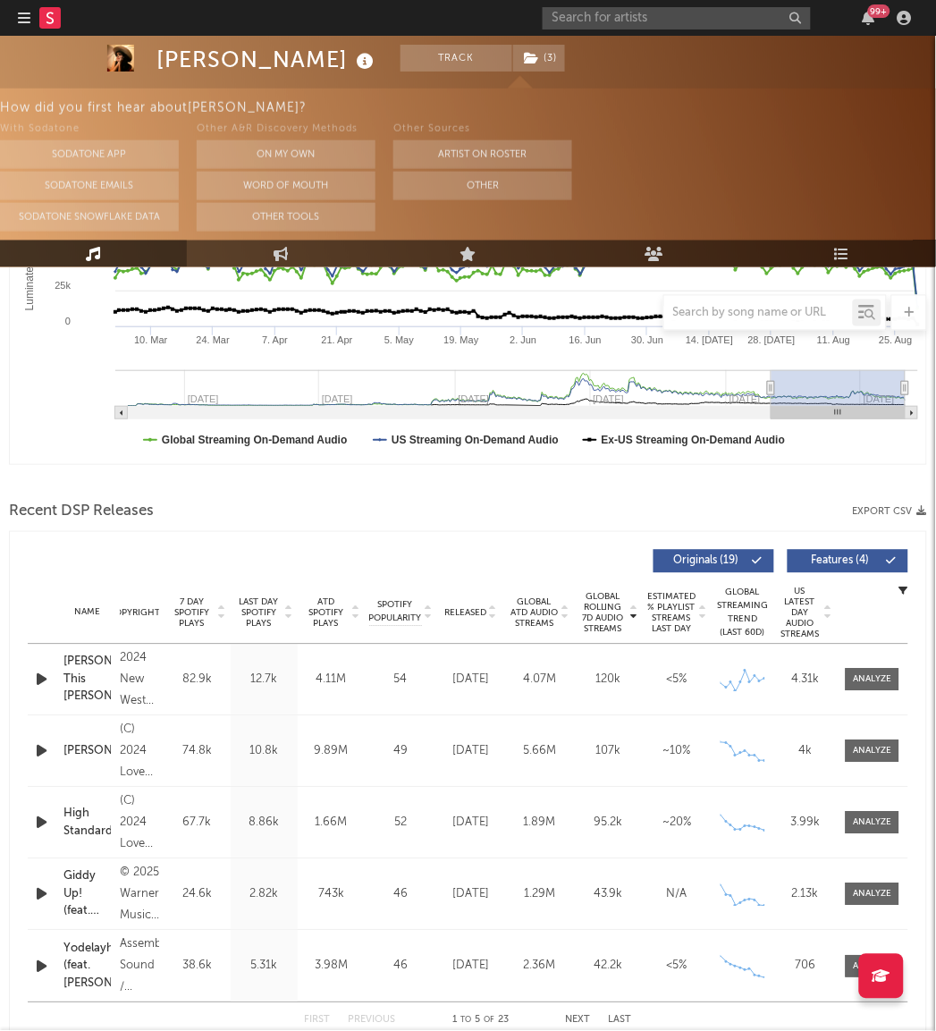
scroll to position [412, 0]
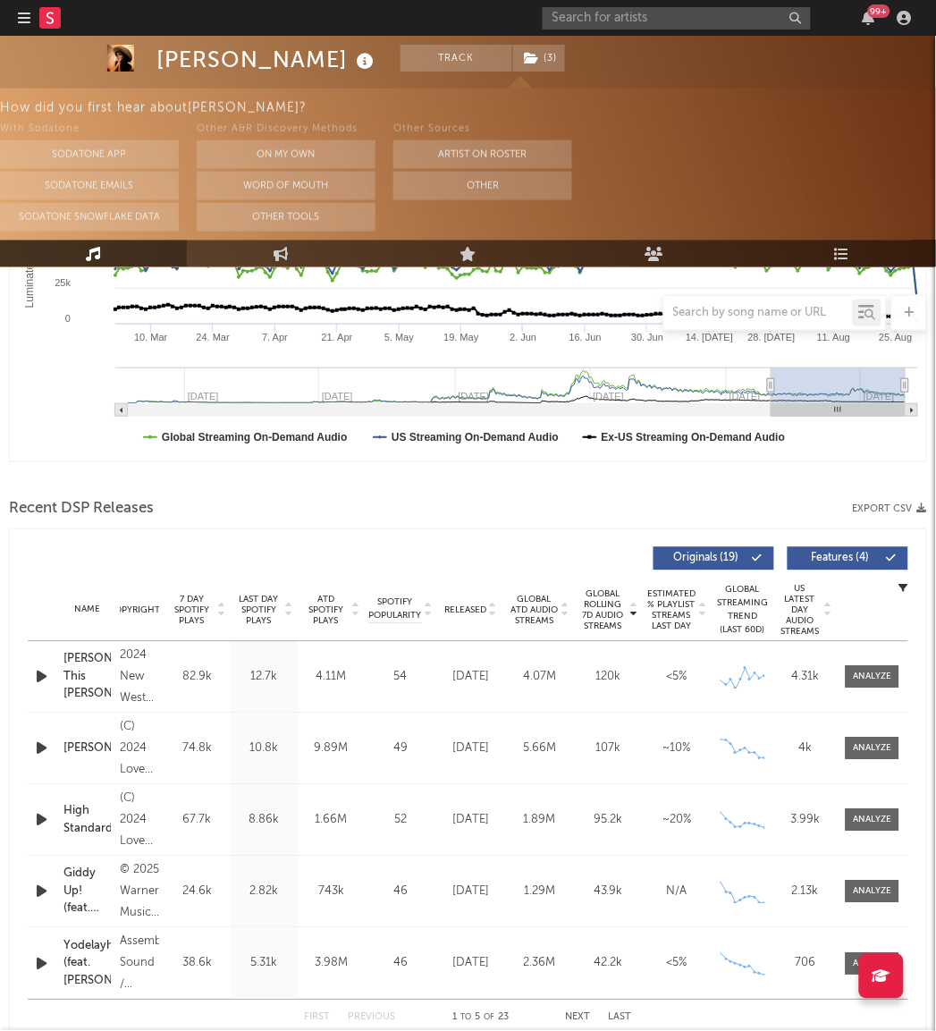
click at [453, 619] on div "Name Copyright Label Album Names Composer Names 7 Day Spotify Plays Last Day Sp…" at bounding box center [468, 610] width 881 height 63
click at [454, 611] on span "Released" at bounding box center [465, 610] width 42 height 11
drag, startPoint x: 608, startPoint y: 613, endPoint x: 622, endPoint y: 614, distance: 14.4
click at [622, 614] on span "Global Rolling 7D Audio Streams" at bounding box center [603, 610] width 49 height 43
click at [459, 621] on div "Name Copyright Label Album Names Composer Names 7 Day Spotify Plays Last Day Sp…" at bounding box center [468, 610] width 881 height 63
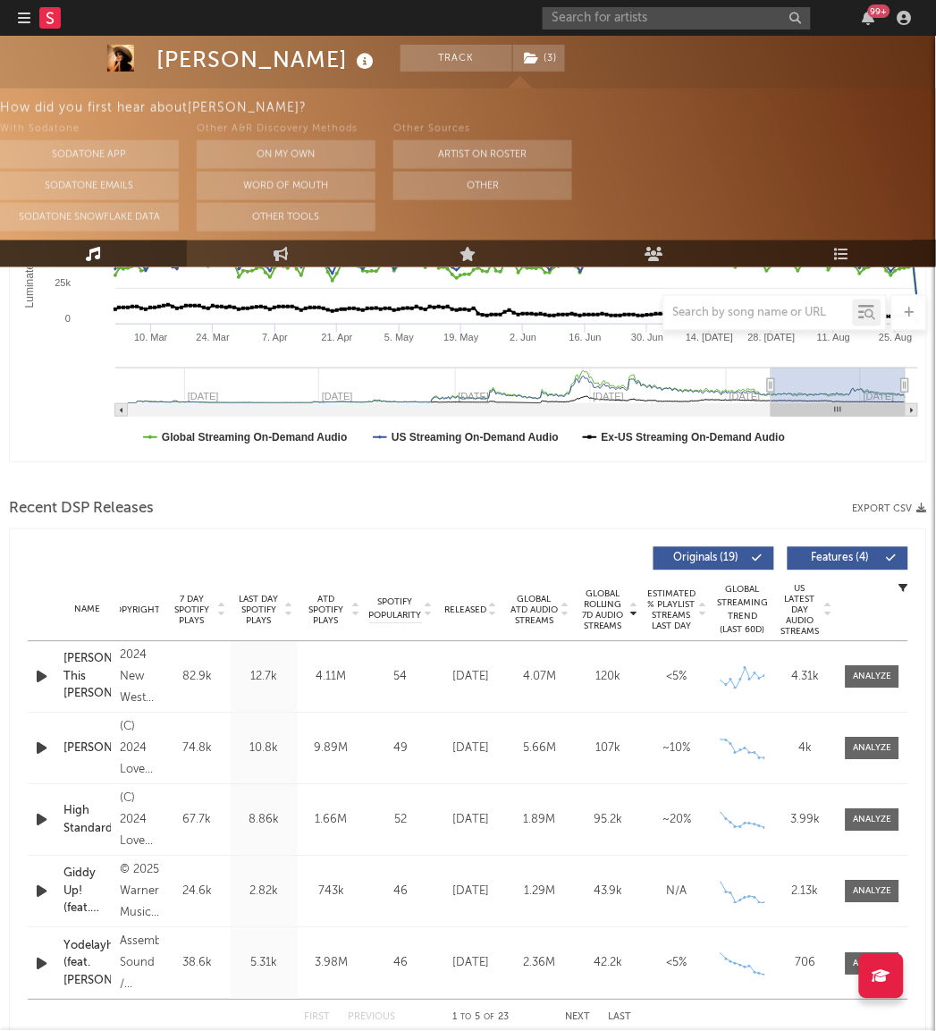
click at [466, 613] on span "Released" at bounding box center [465, 610] width 42 height 11
click at [597, 606] on span "Global Rolling 7D Audio Streams" at bounding box center [603, 610] width 49 height 43
click at [80, 669] on div "[PERSON_NAME]’ This [PERSON_NAME]" at bounding box center [86, 677] width 47 height 53
click at [84, 746] on div "[PERSON_NAME]" at bounding box center [86, 749] width 47 height 18
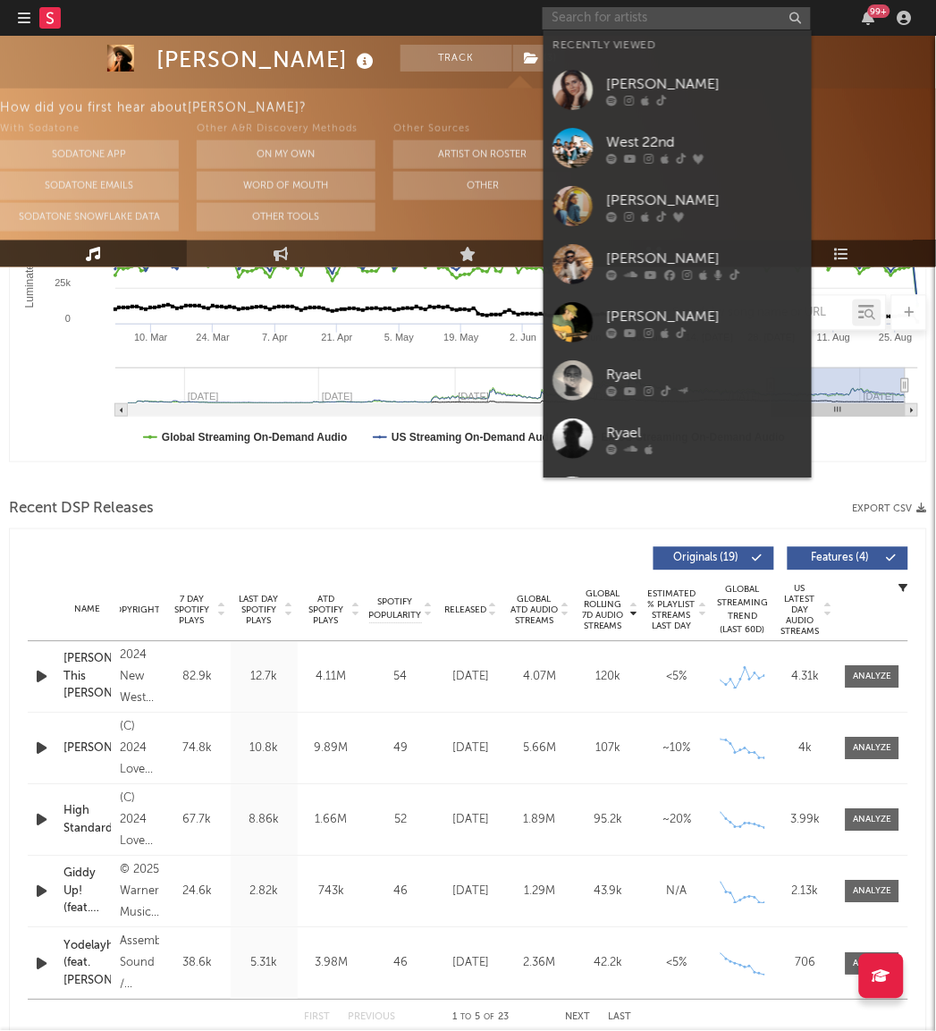
click at [642, 11] on input "text" at bounding box center [677, 18] width 268 height 22
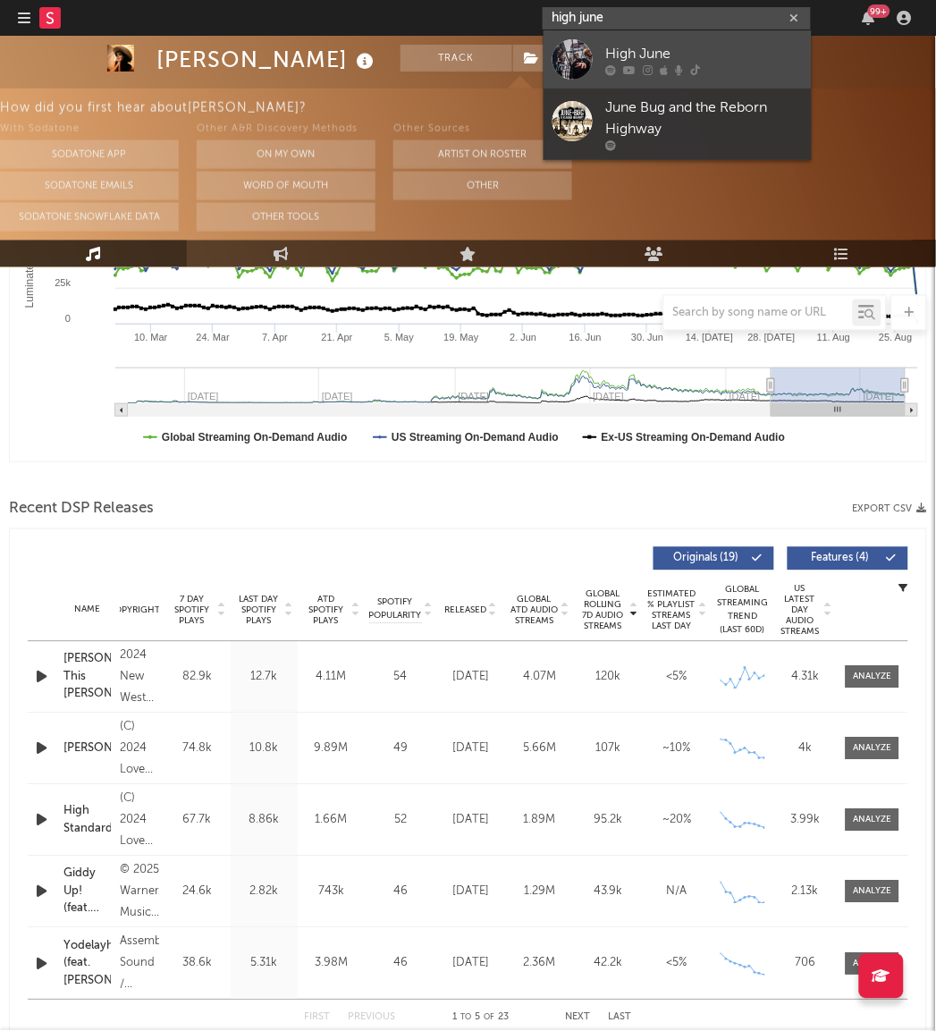
type input "high june"
click at [563, 55] on div at bounding box center [573, 59] width 40 height 40
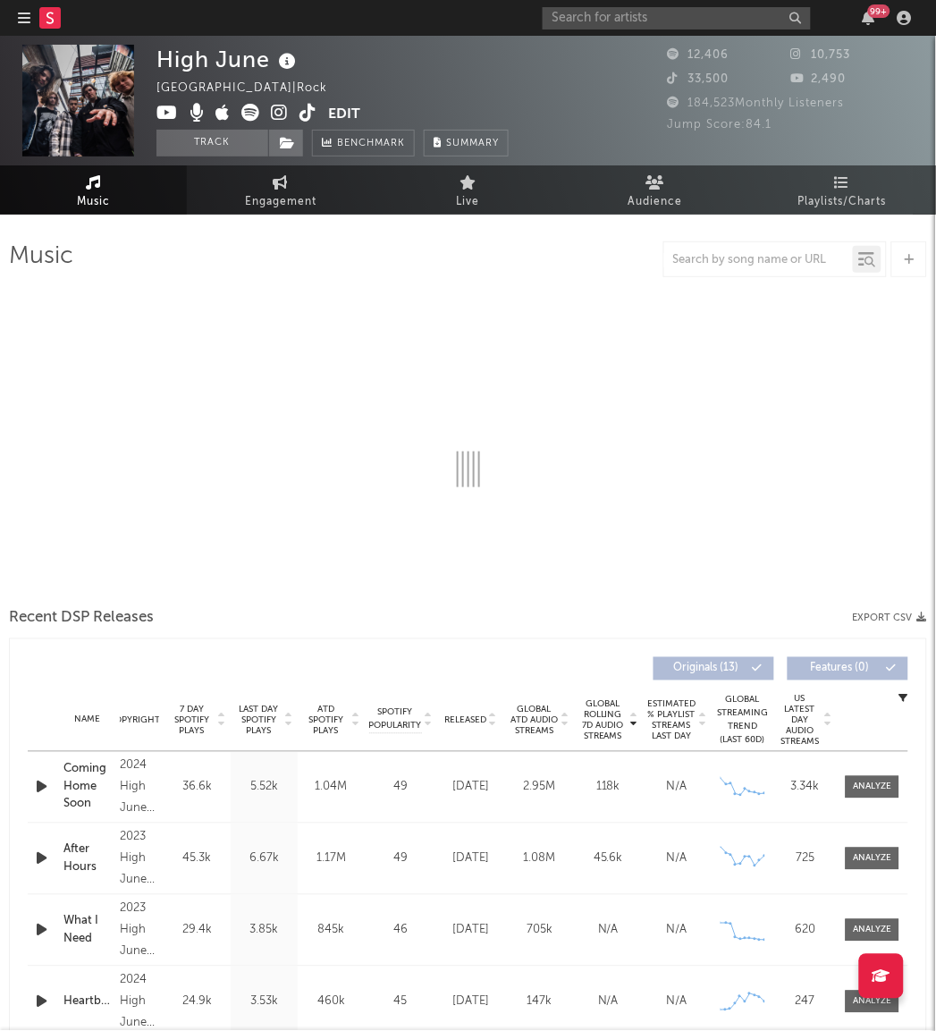
select select "1w"
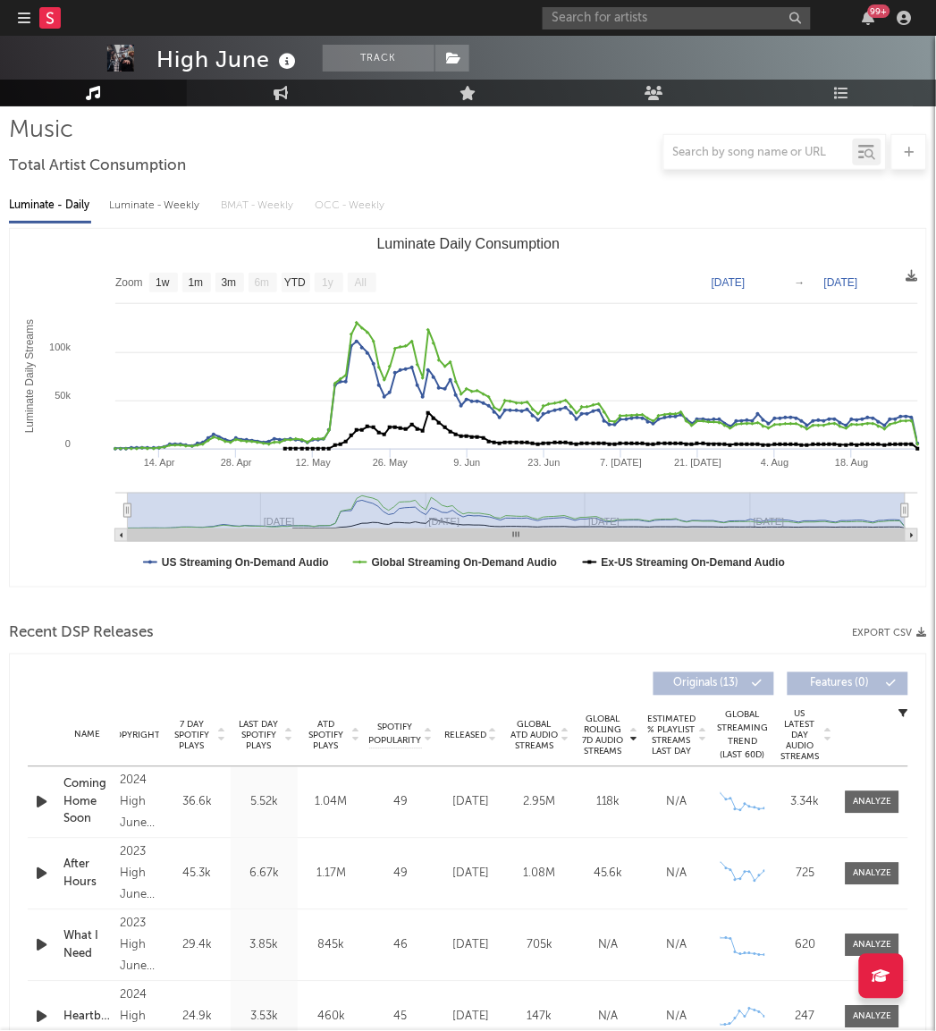
scroll to position [135, 0]
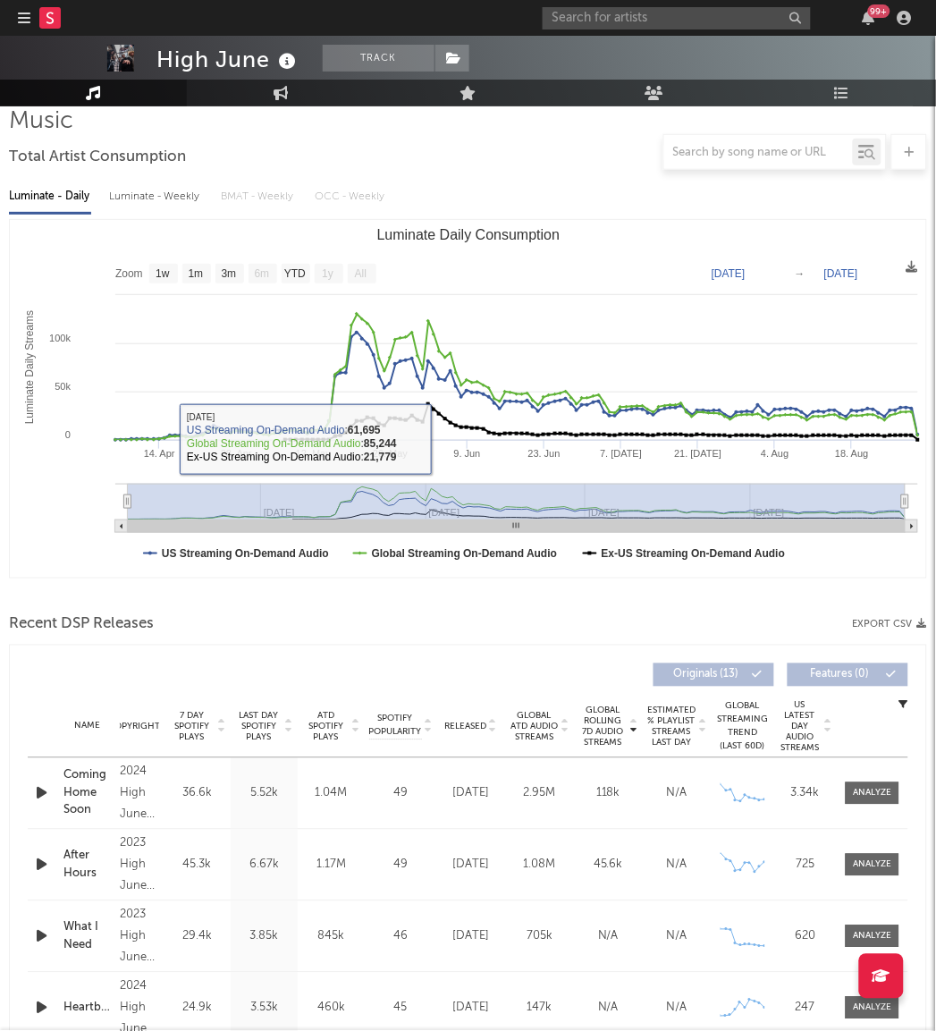
click at [468, 730] on span "Released" at bounding box center [465, 727] width 42 height 11
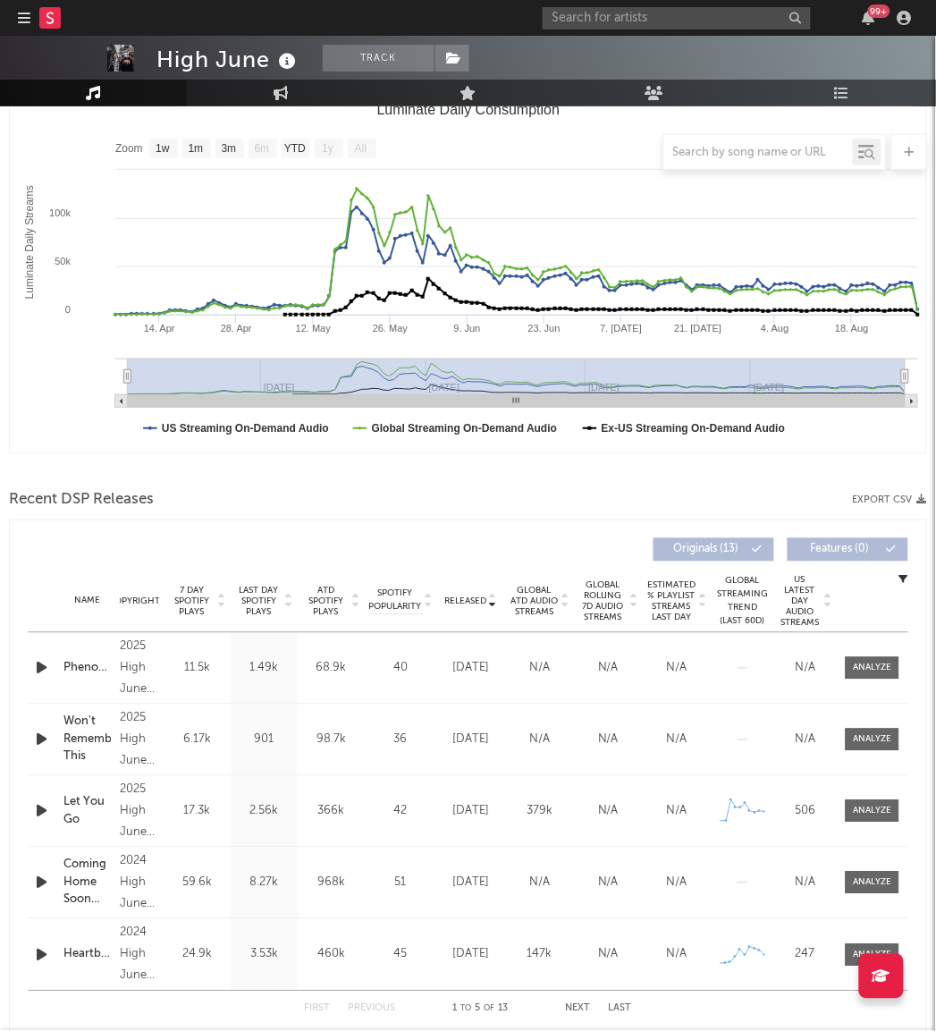
scroll to position [261, 0]
